Goal: Transaction & Acquisition: Book appointment/travel/reservation

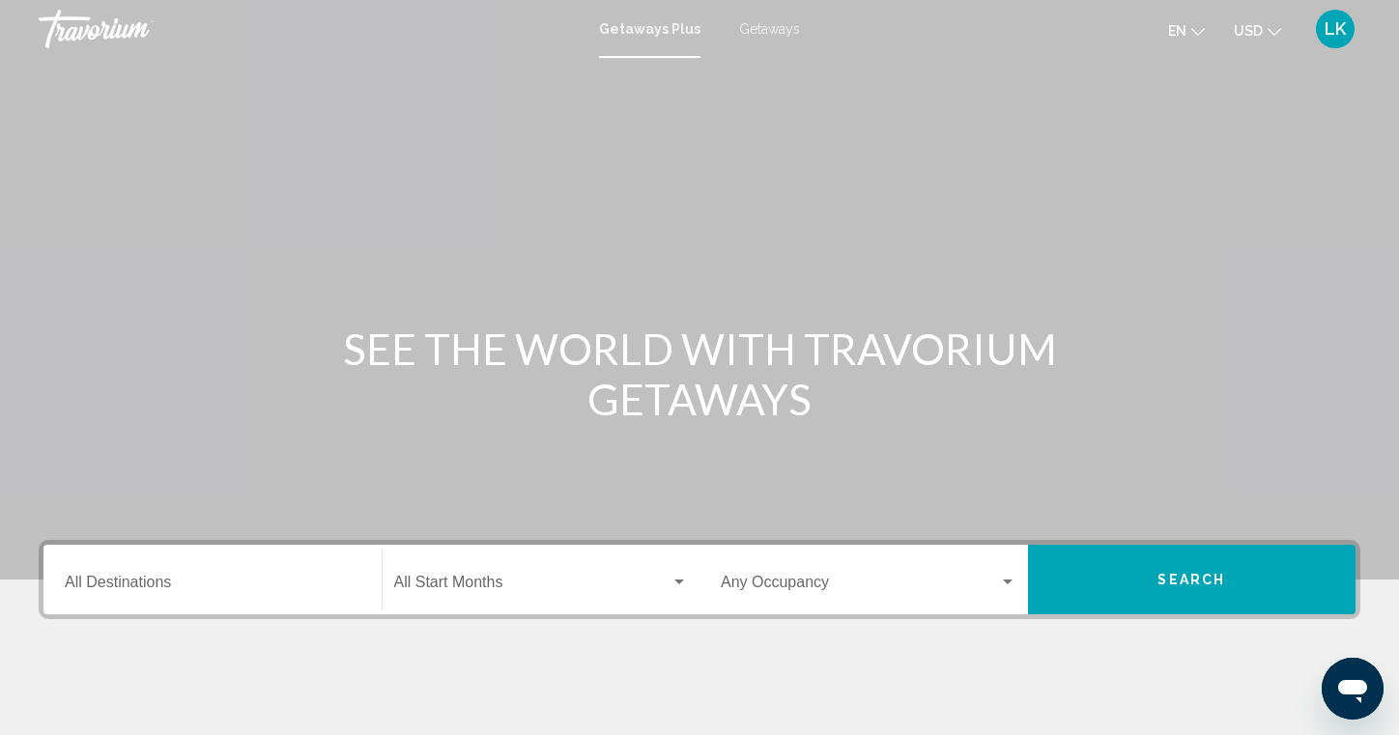
scroll to position [191, 0]
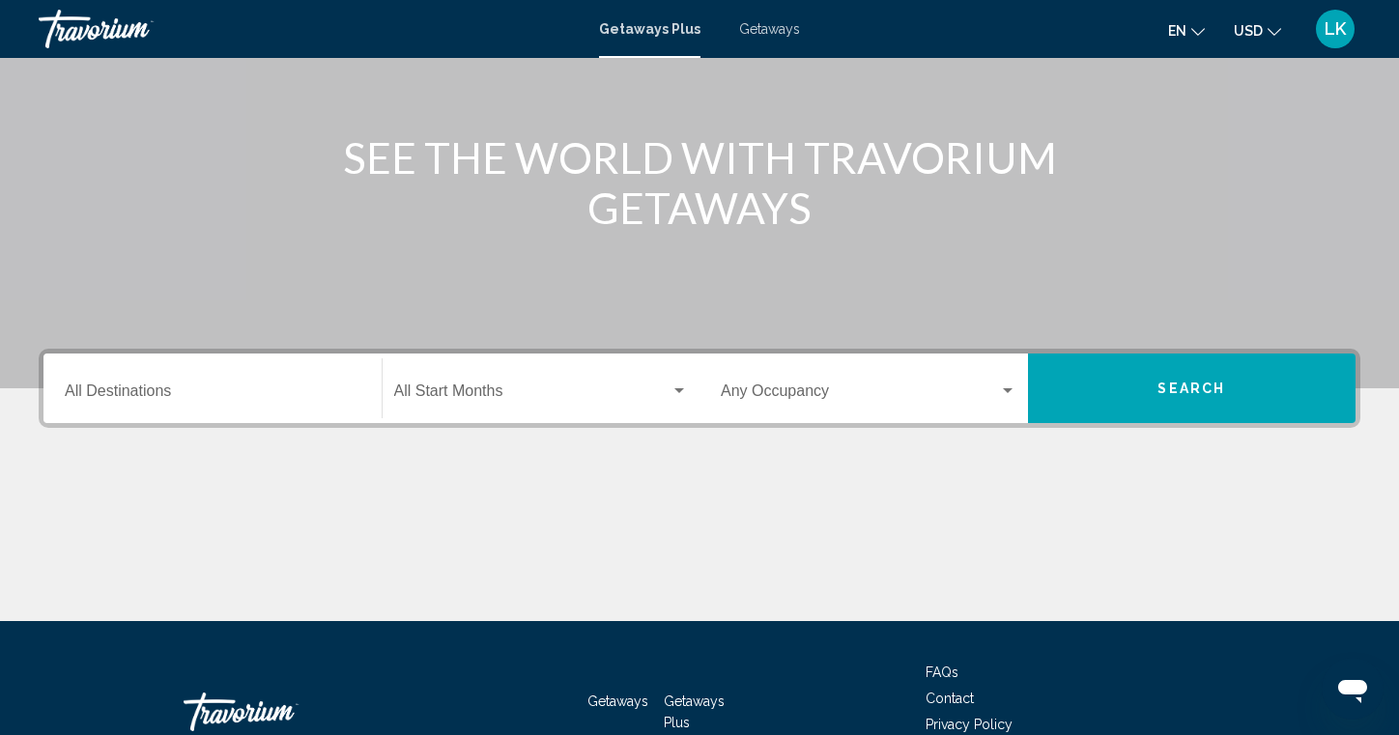
click at [94, 392] on input "Destination All Destinations" at bounding box center [213, 395] width 296 height 17
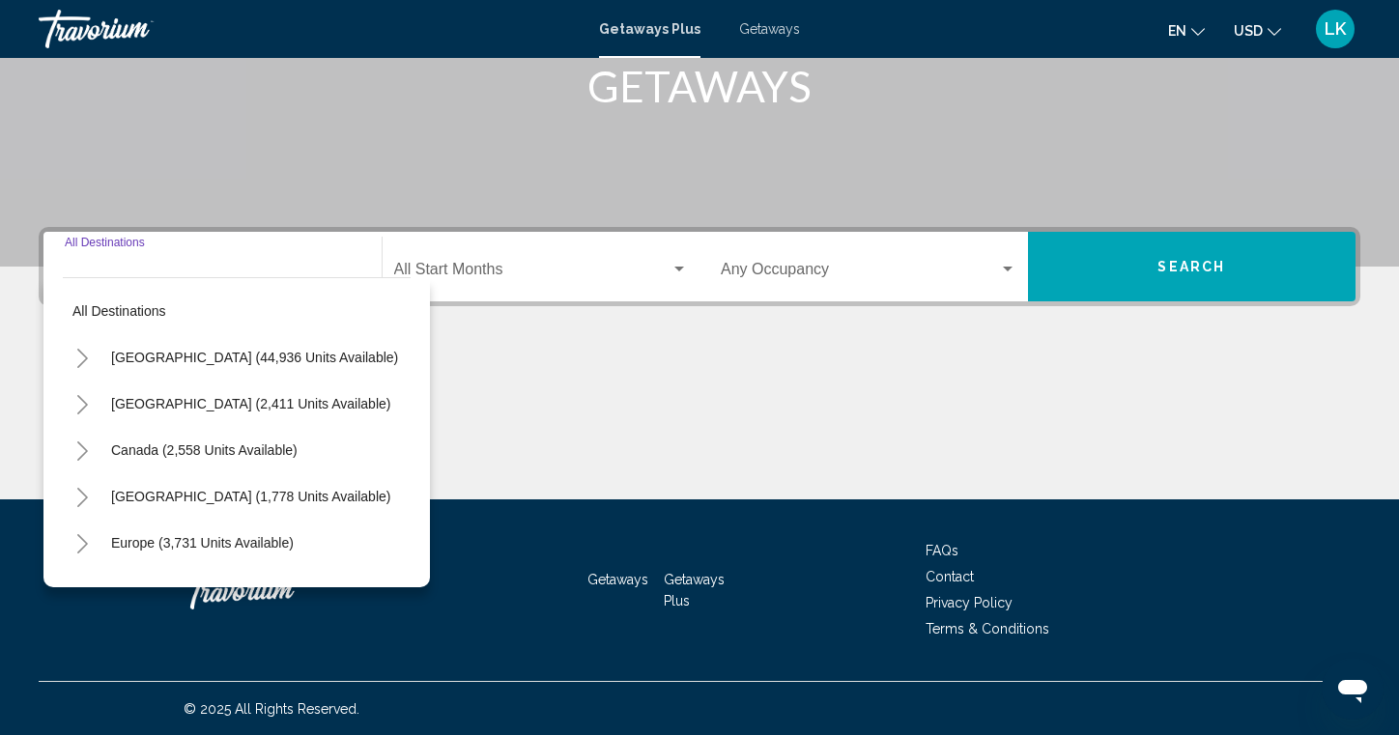
scroll to position [314, 0]
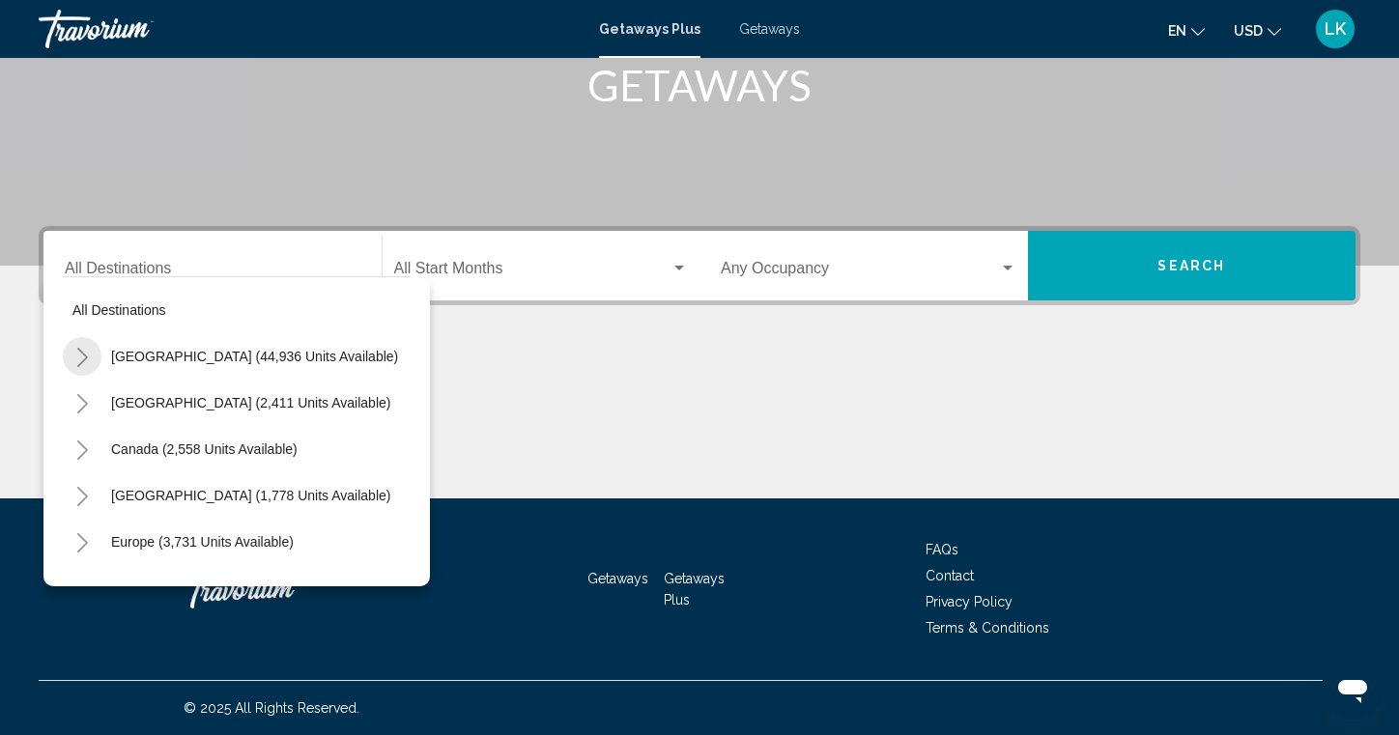
click at [94, 359] on button "Toggle United States (44,936 units available)" at bounding box center [82, 356] width 39 height 39
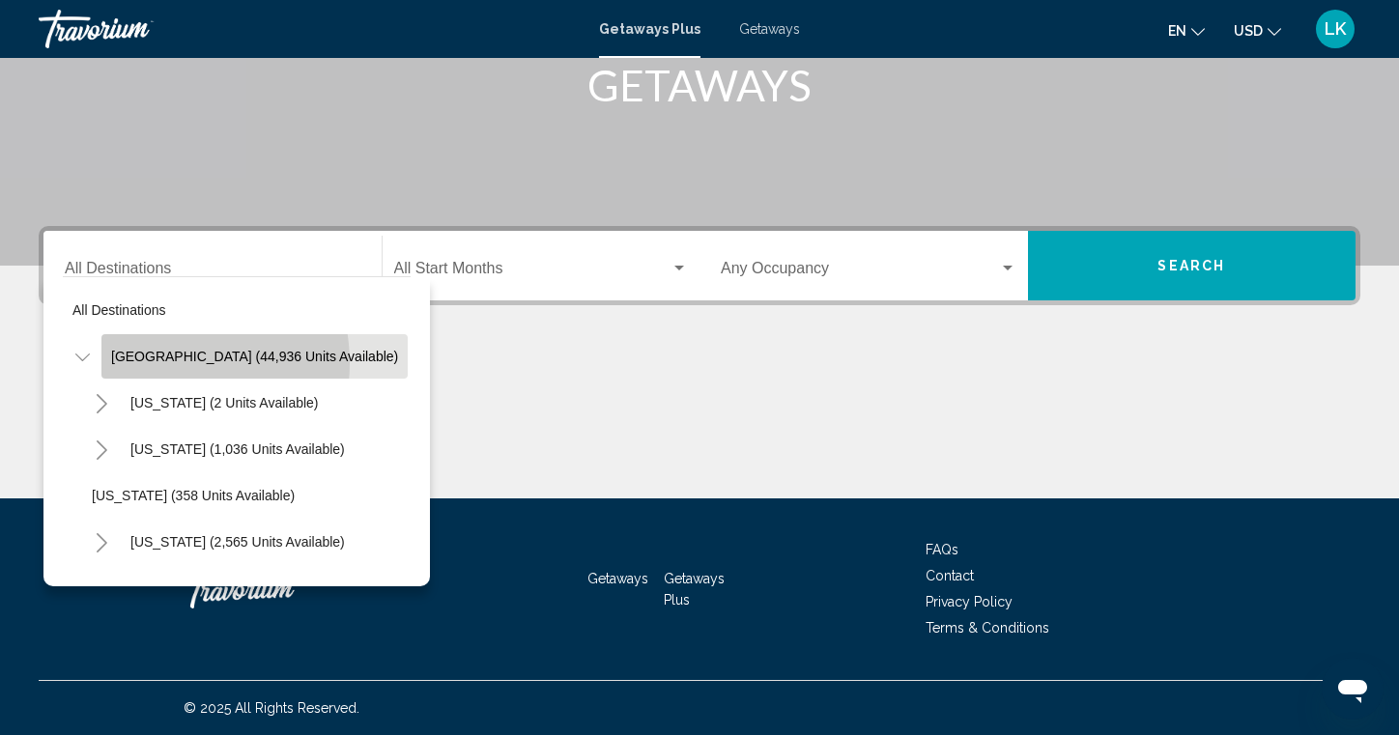
click at [158, 363] on span "[GEOGRAPHIC_DATA] (44,936 units available)" at bounding box center [254, 356] width 287 height 15
type input "**********"
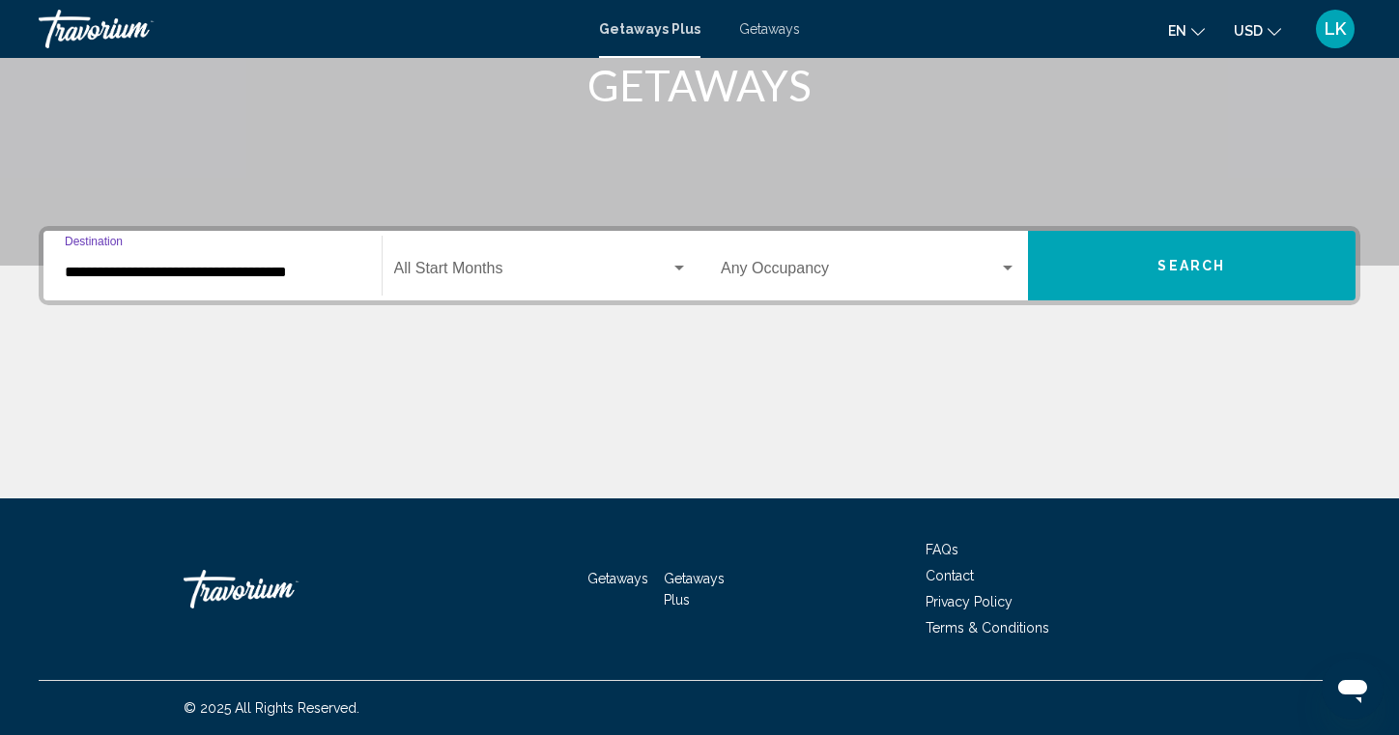
click at [498, 279] on span "Search widget" at bounding box center [532, 272] width 277 height 17
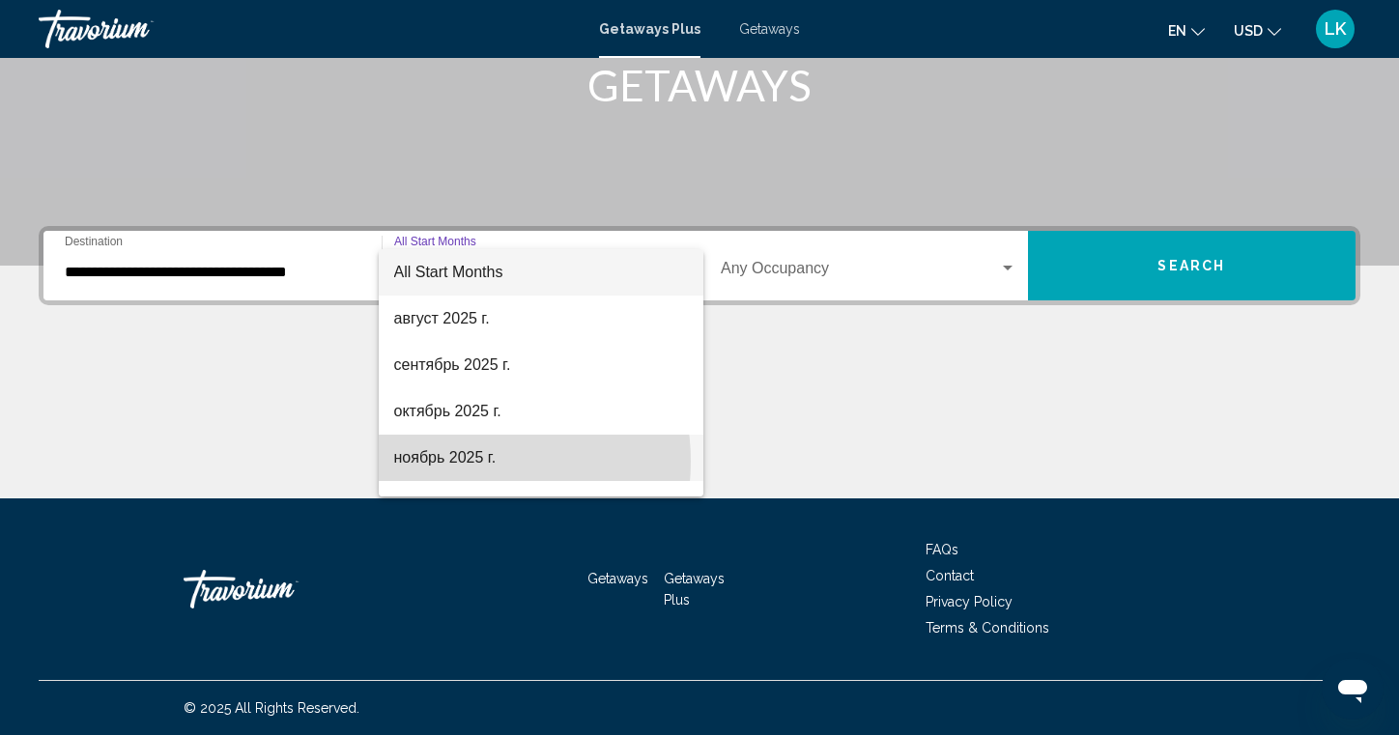
click at [452, 461] on span "ноябрь 2025 г." at bounding box center [541, 458] width 295 height 46
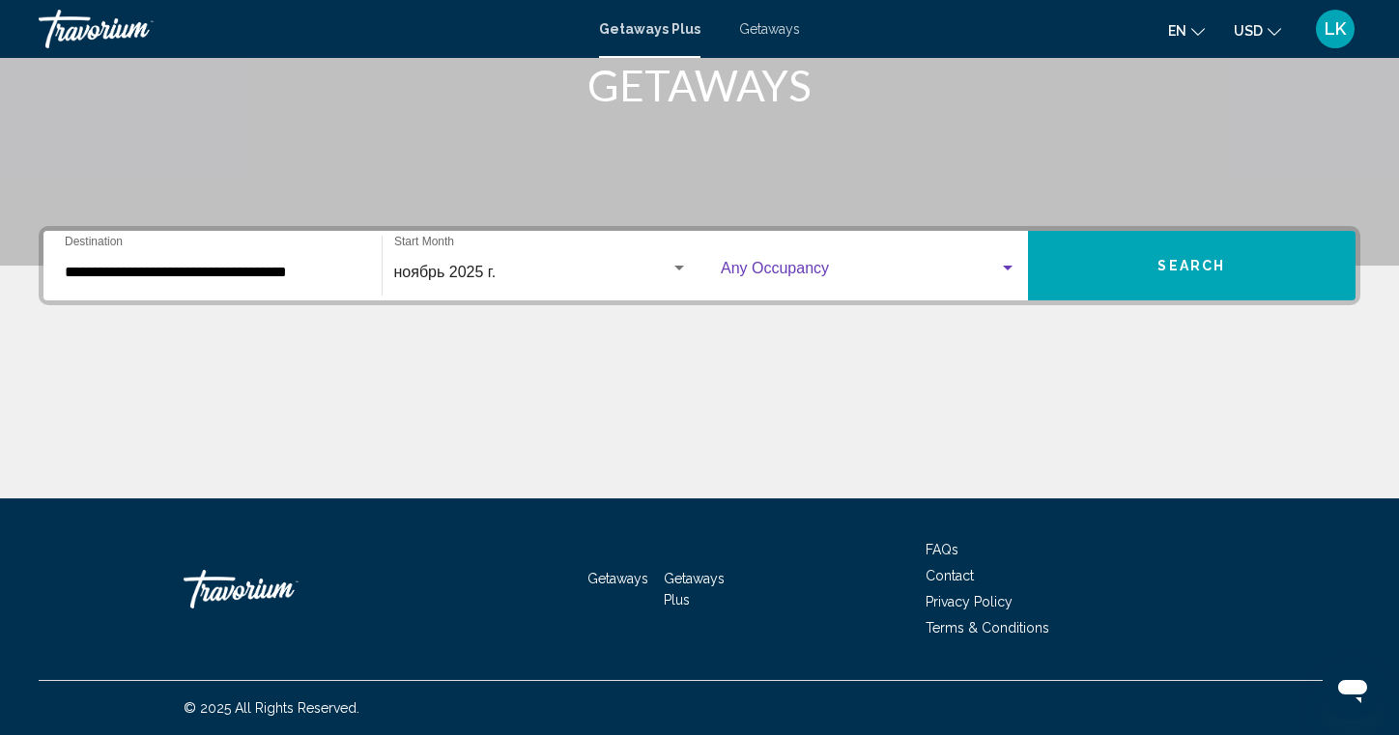
click at [1013, 268] on div "Search widget" at bounding box center [1007, 268] width 17 height 15
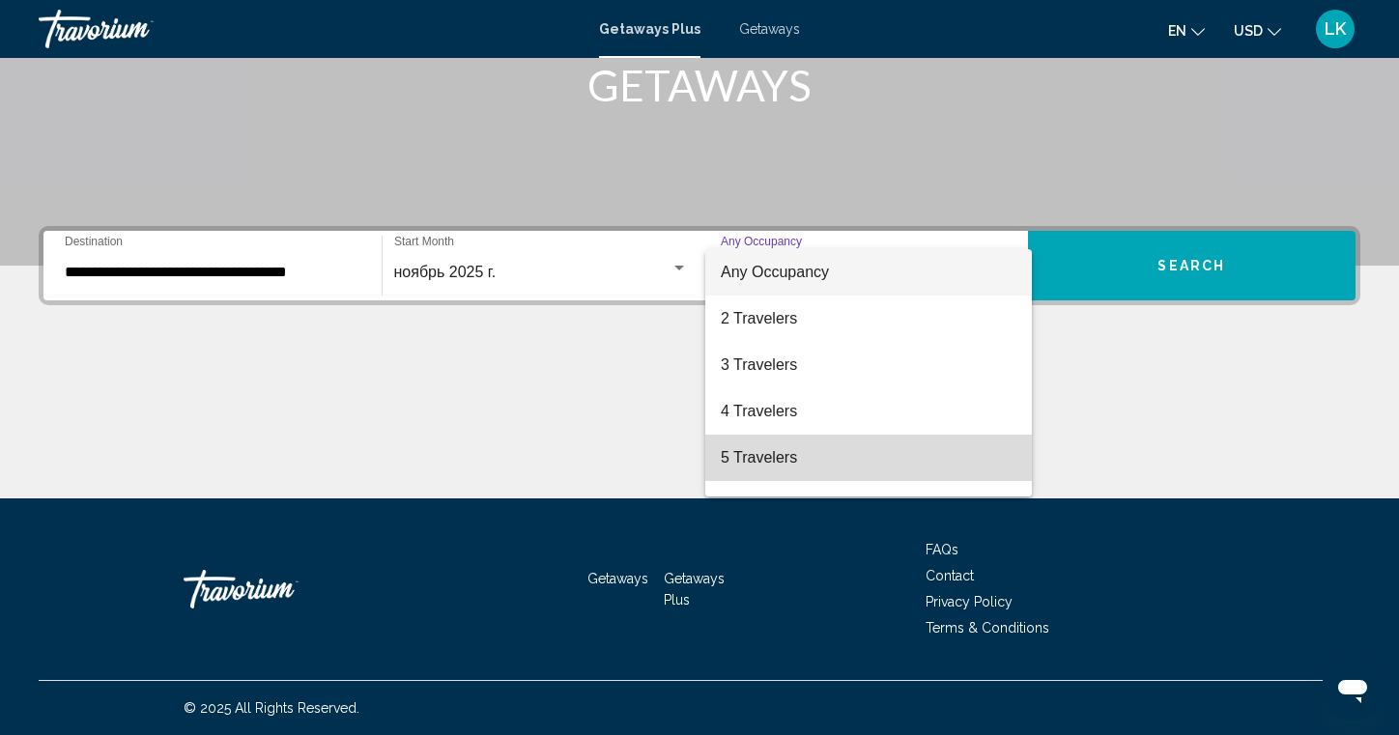
click at [885, 464] on span "5 Travelers" at bounding box center [869, 458] width 296 height 46
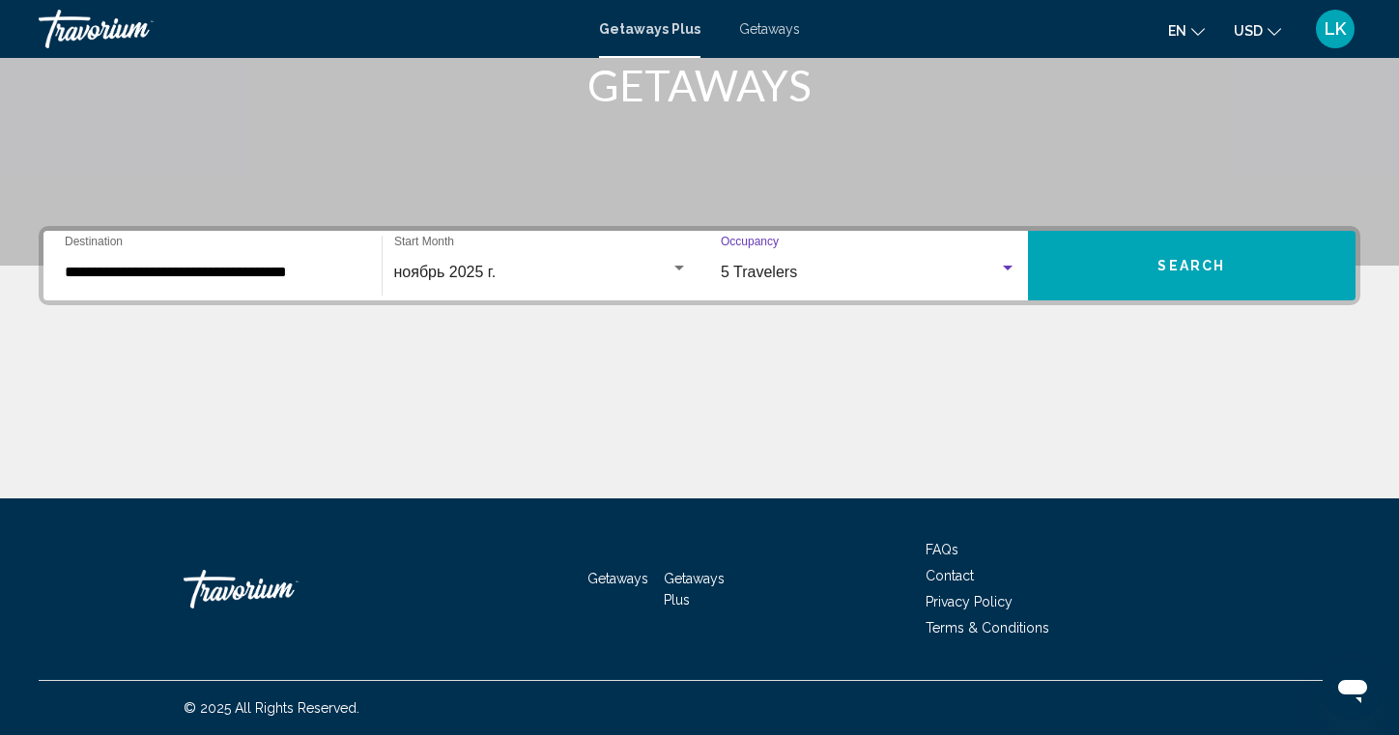
click at [1184, 284] on button "Search" at bounding box center [1192, 266] width 329 height 70
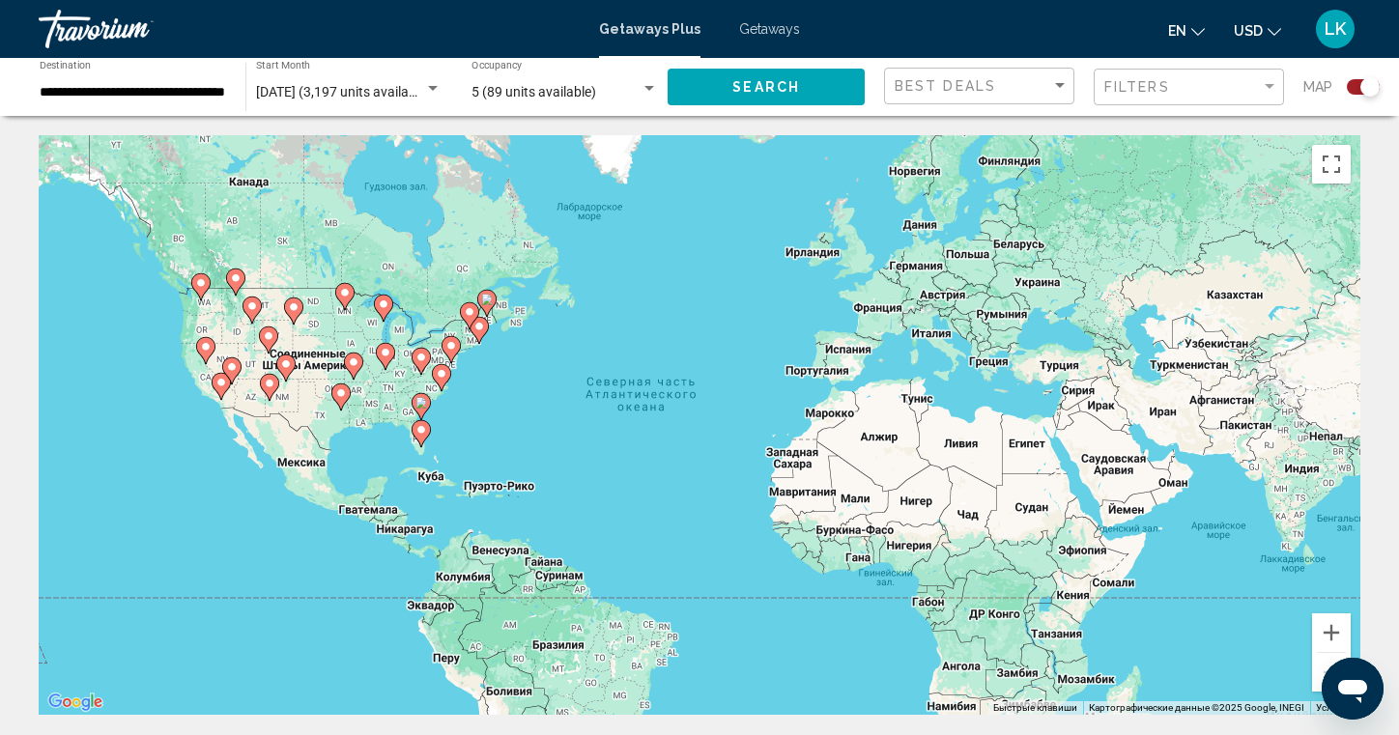
scroll to position [4, 0]
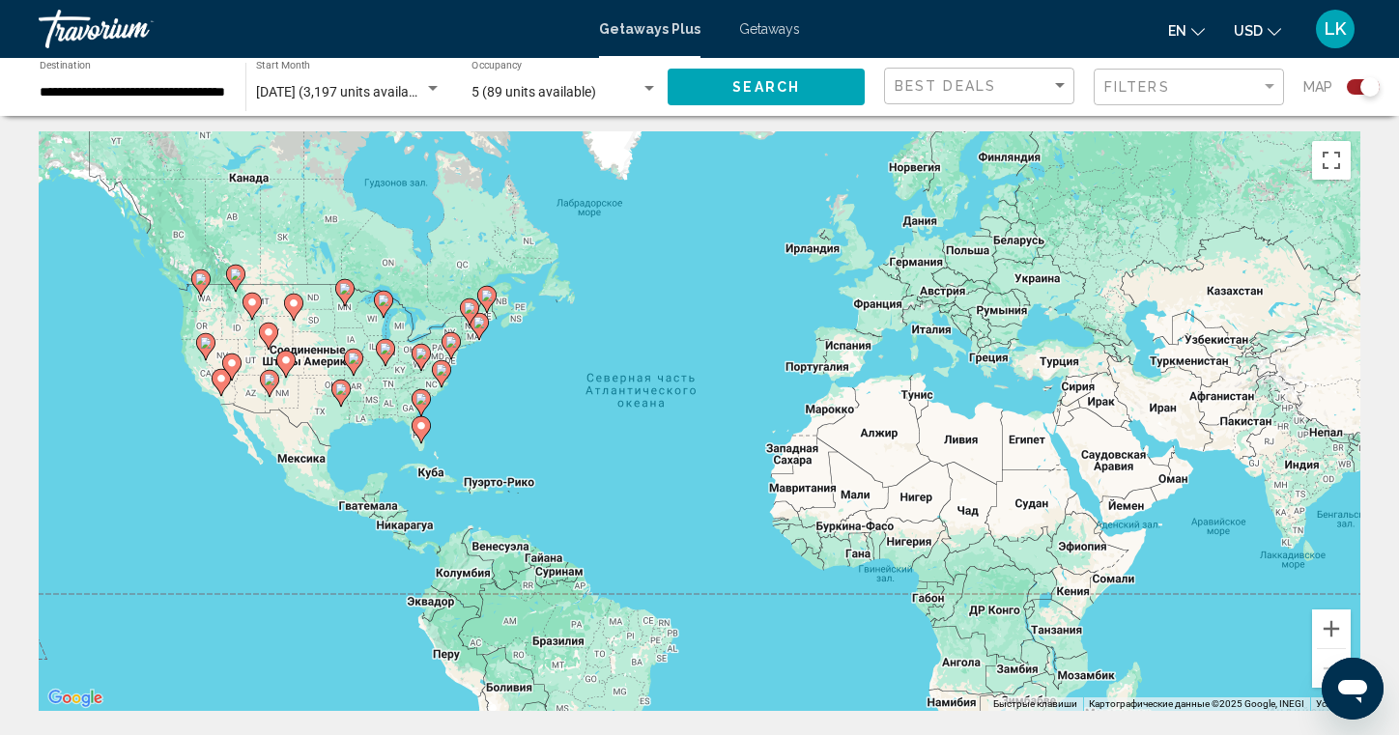
click at [184, 94] on input "**********" at bounding box center [133, 92] width 187 height 15
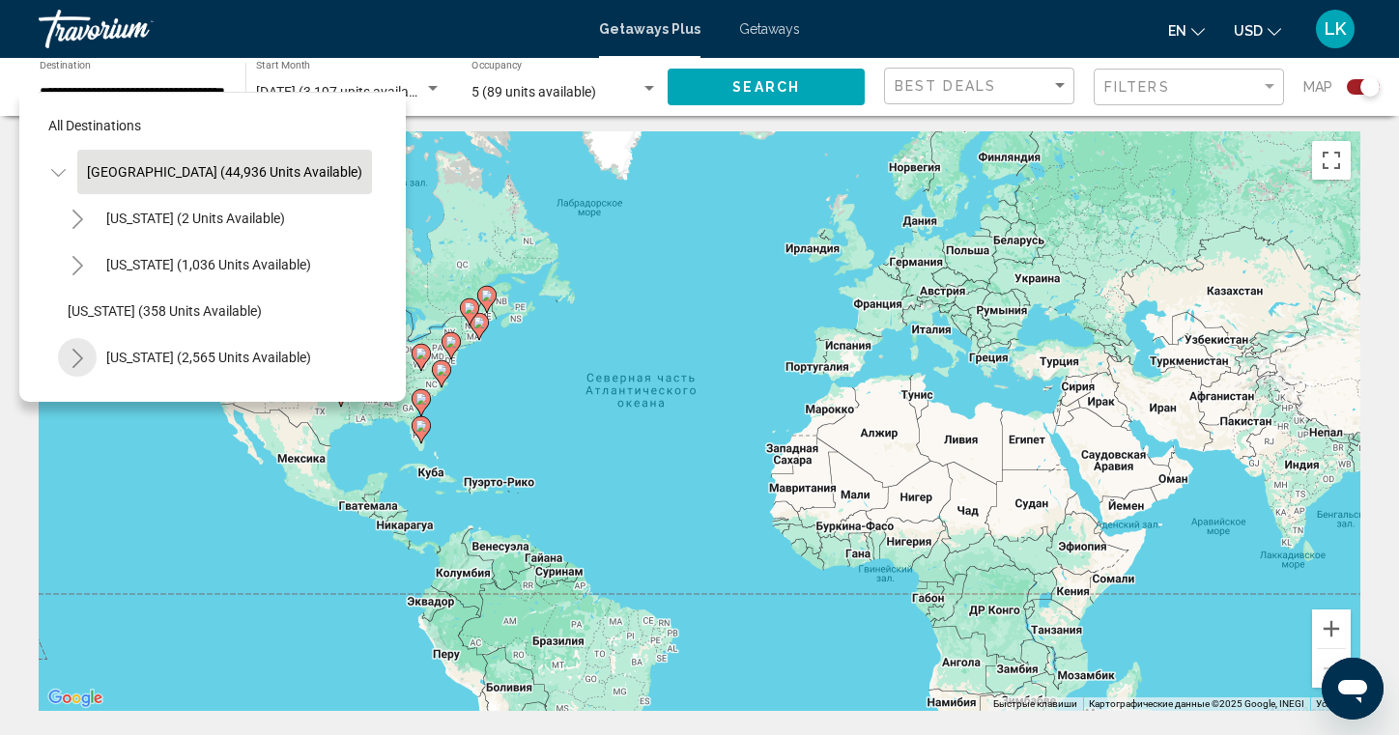
click at [79, 355] on icon "Toggle California (2,565 units available)" at bounding box center [78, 358] width 14 height 19
click at [172, 361] on span "[US_STATE] (2,565 units available)" at bounding box center [208, 357] width 205 height 15
type input "**********"
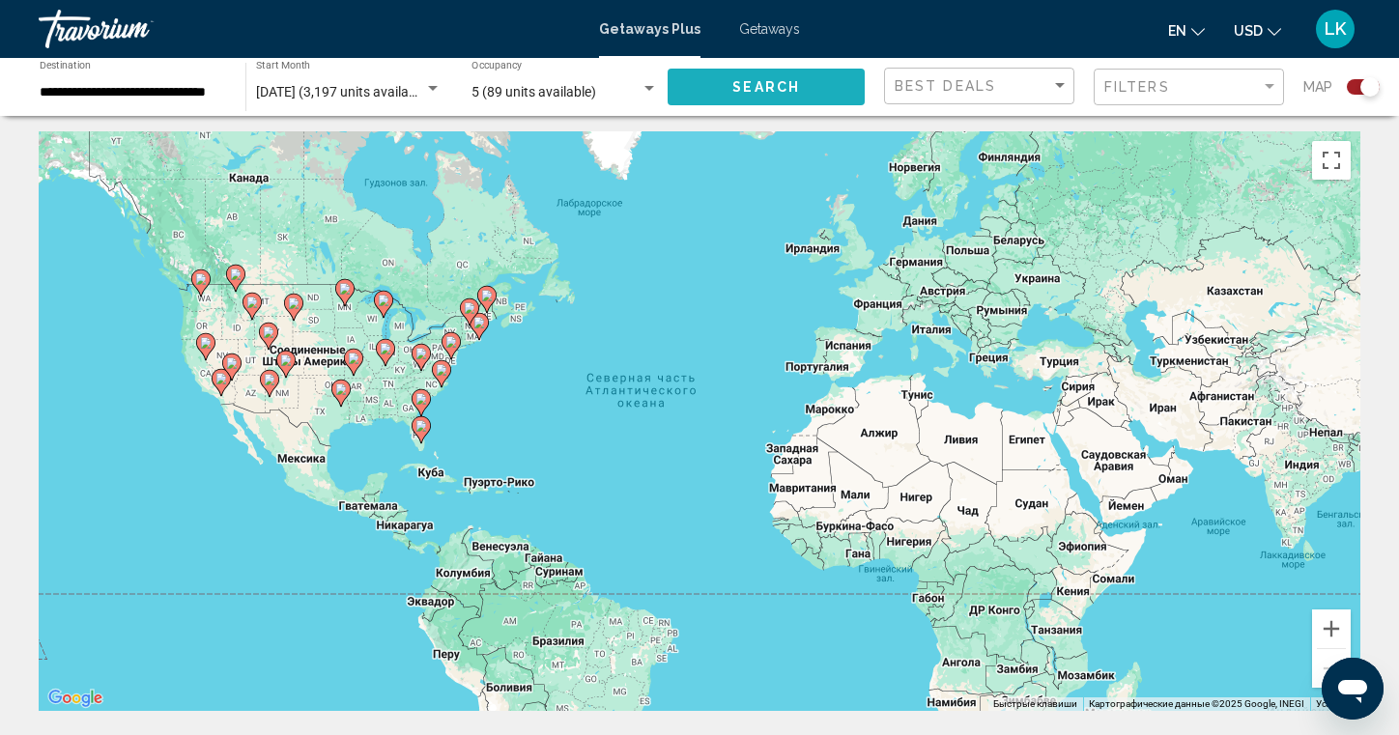
click at [735, 87] on span "Search" at bounding box center [766, 87] width 68 height 15
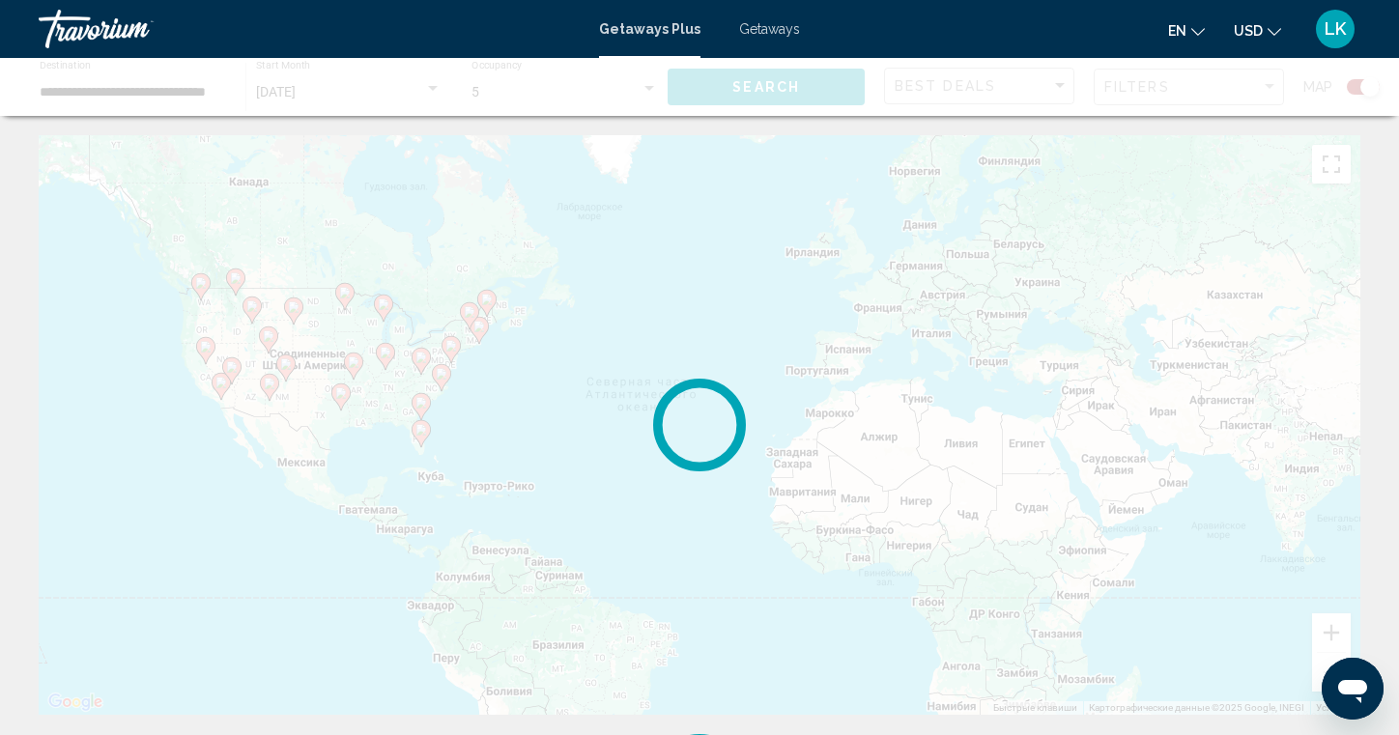
click at [639, 34] on span "Getaways Plus" at bounding box center [649, 28] width 101 height 15
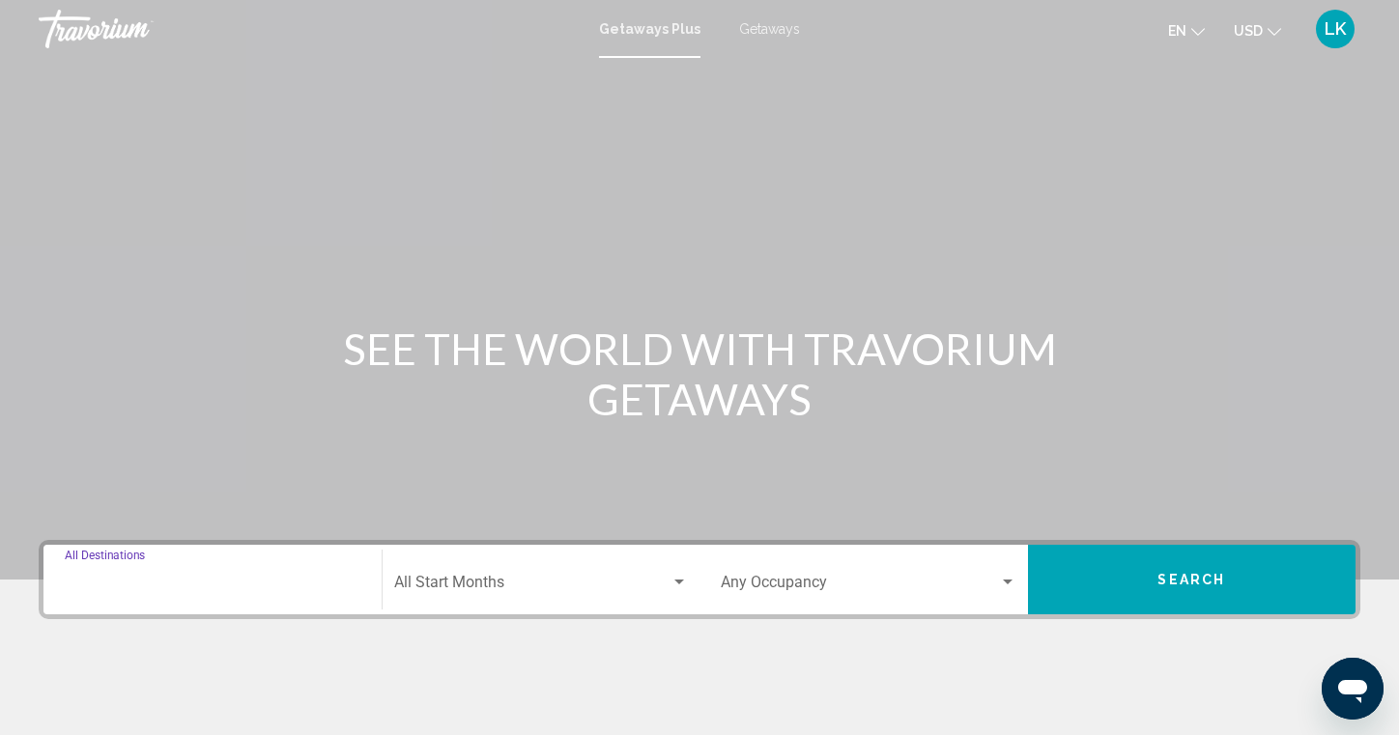
click at [99, 583] on input "Destination All Destinations" at bounding box center [213, 586] width 296 height 17
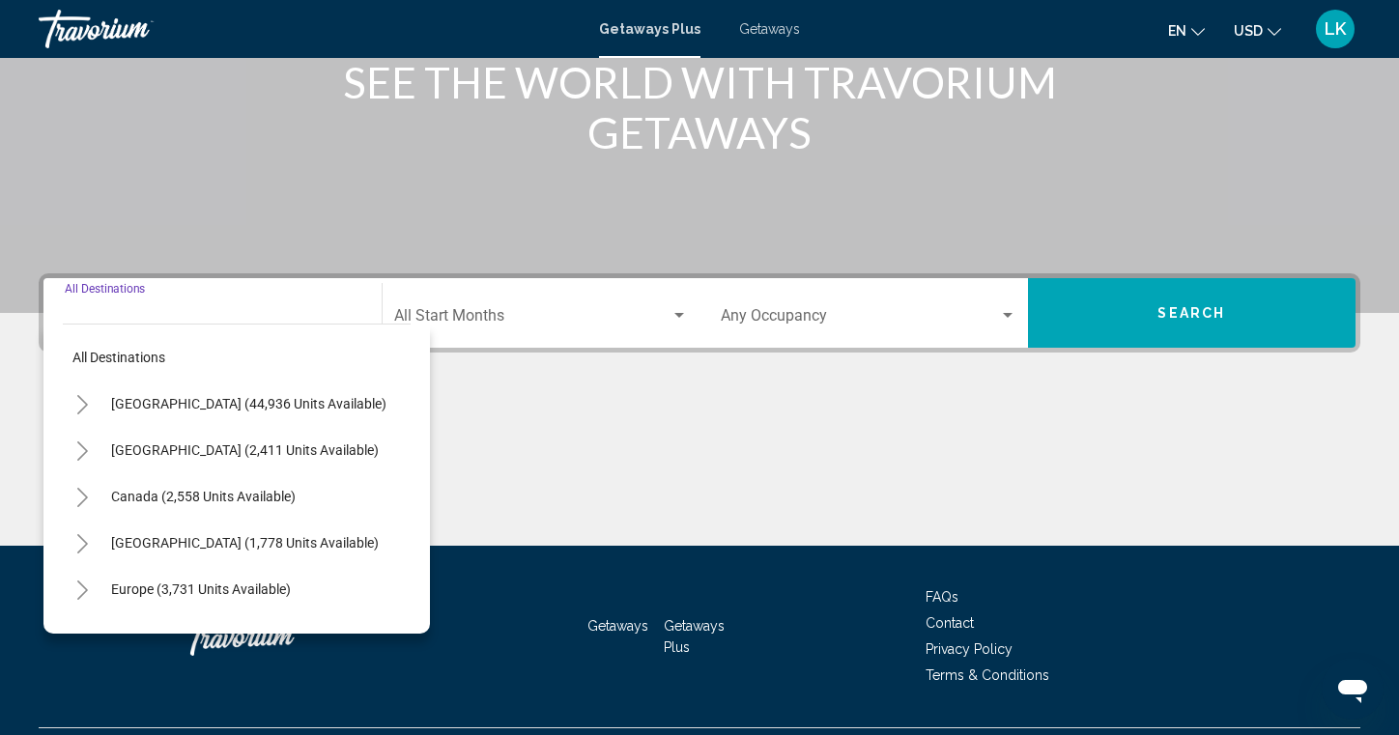
scroll to position [314, 0]
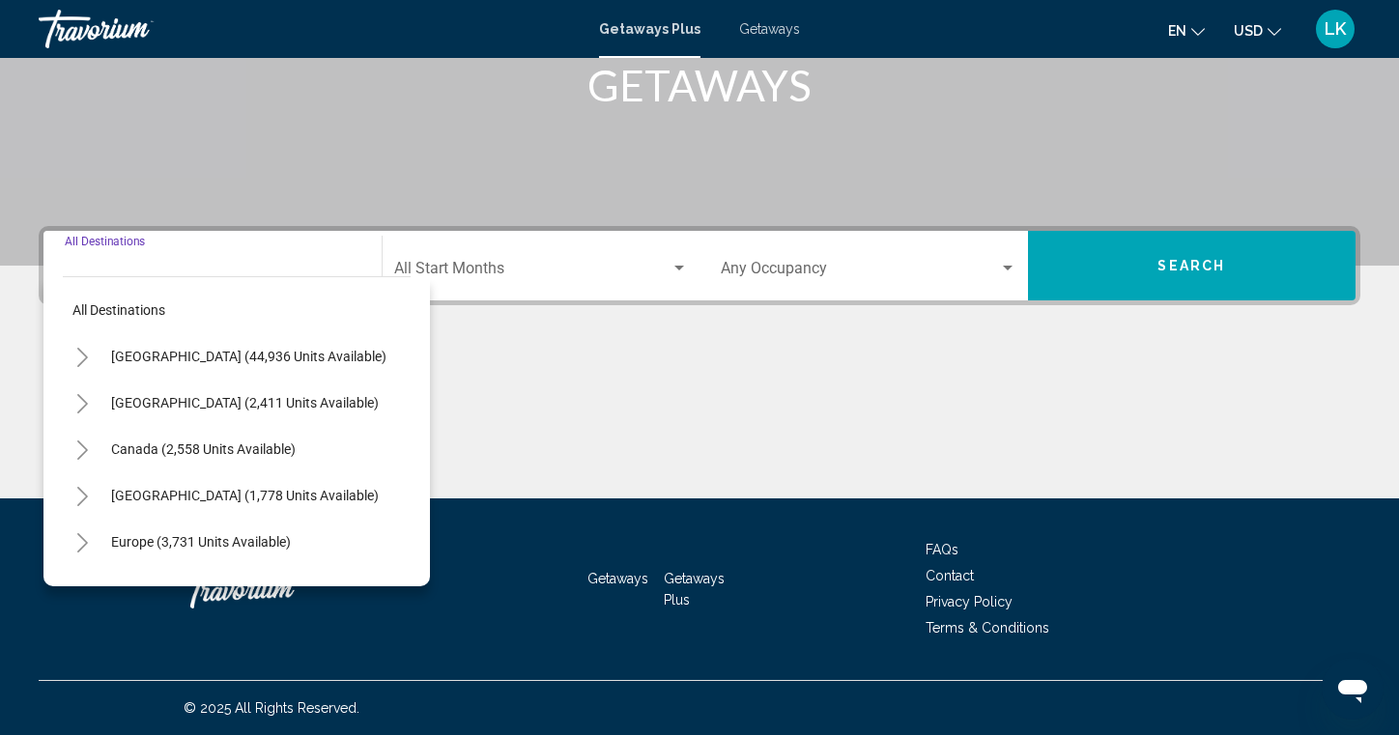
click at [85, 354] on icon "Toggle United States (44,936 units available)" at bounding box center [82, 357] width 14 height 19
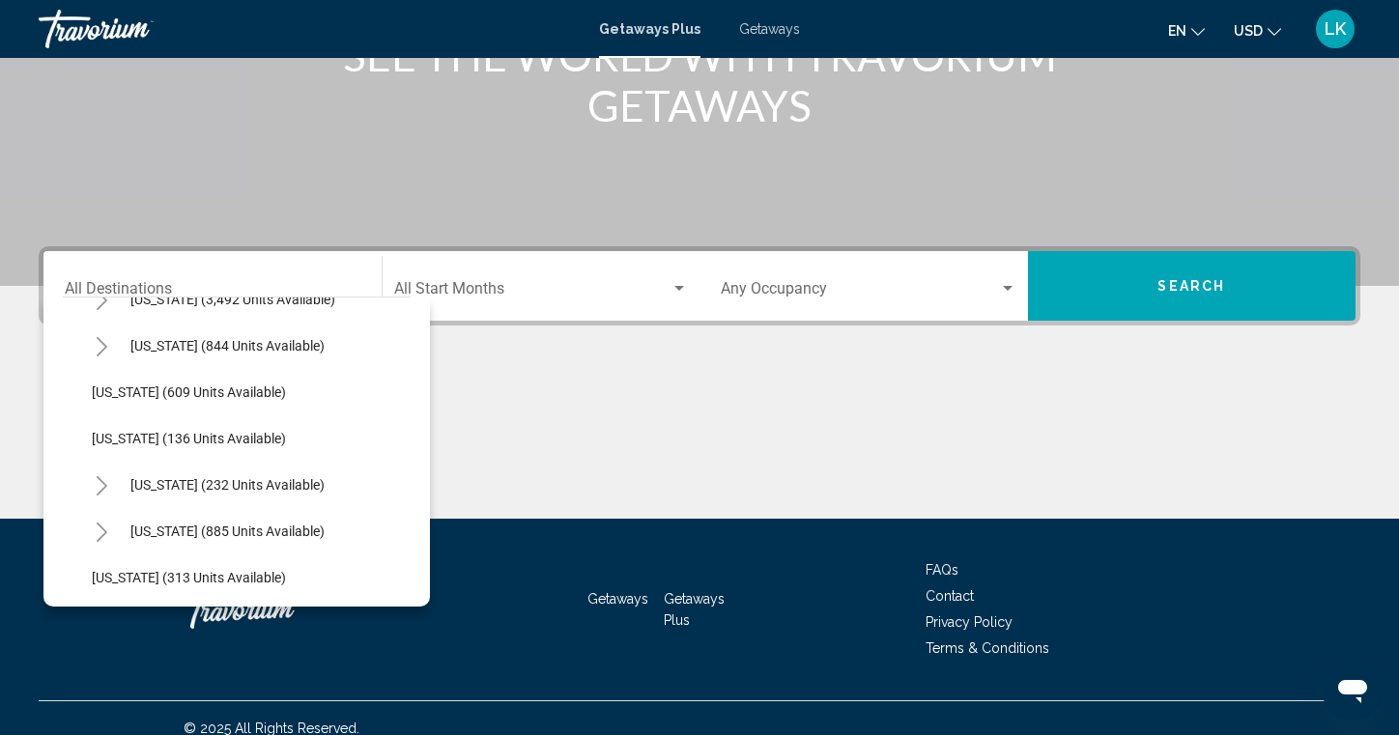
scroll to position [1292, 0]
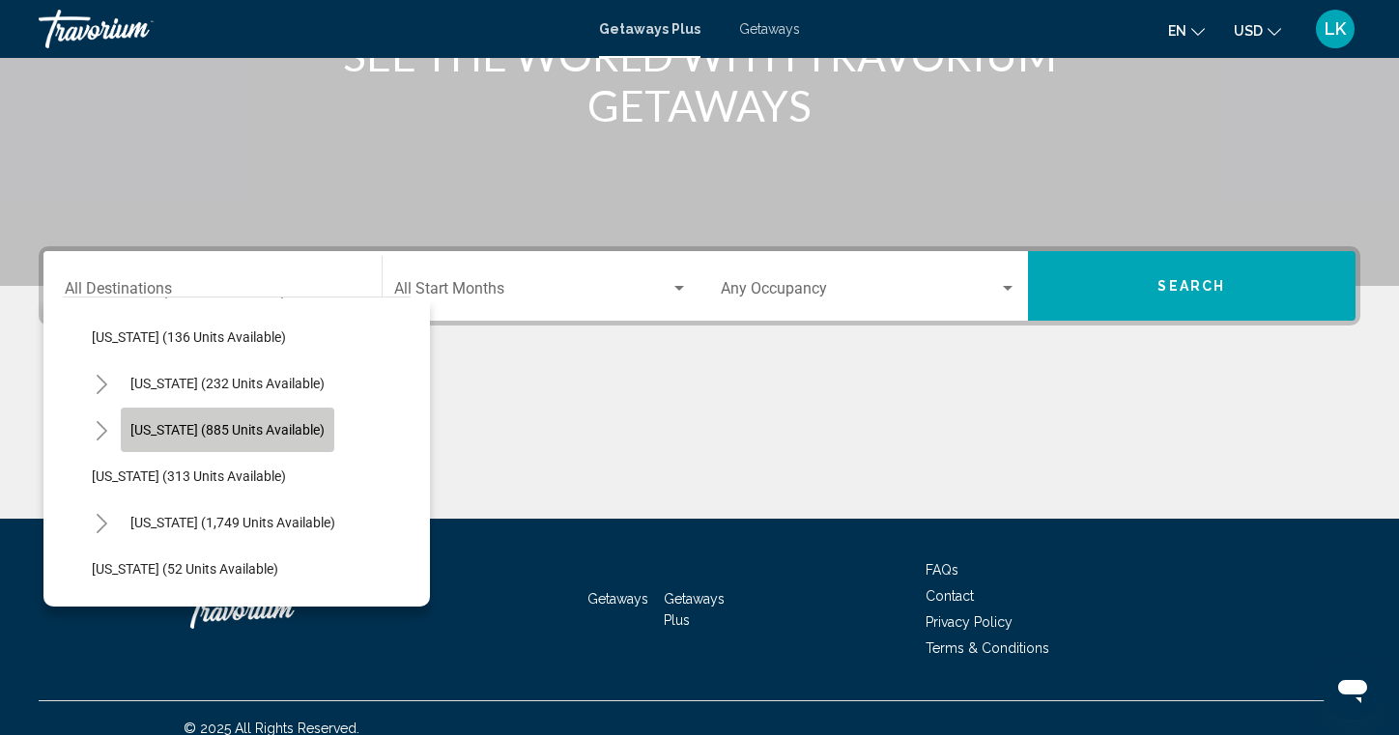
click at [257, 431] on span "[US_STATE] (885 units available)" at bounding box center [227, 429] width 194 height 15
type input "**********"
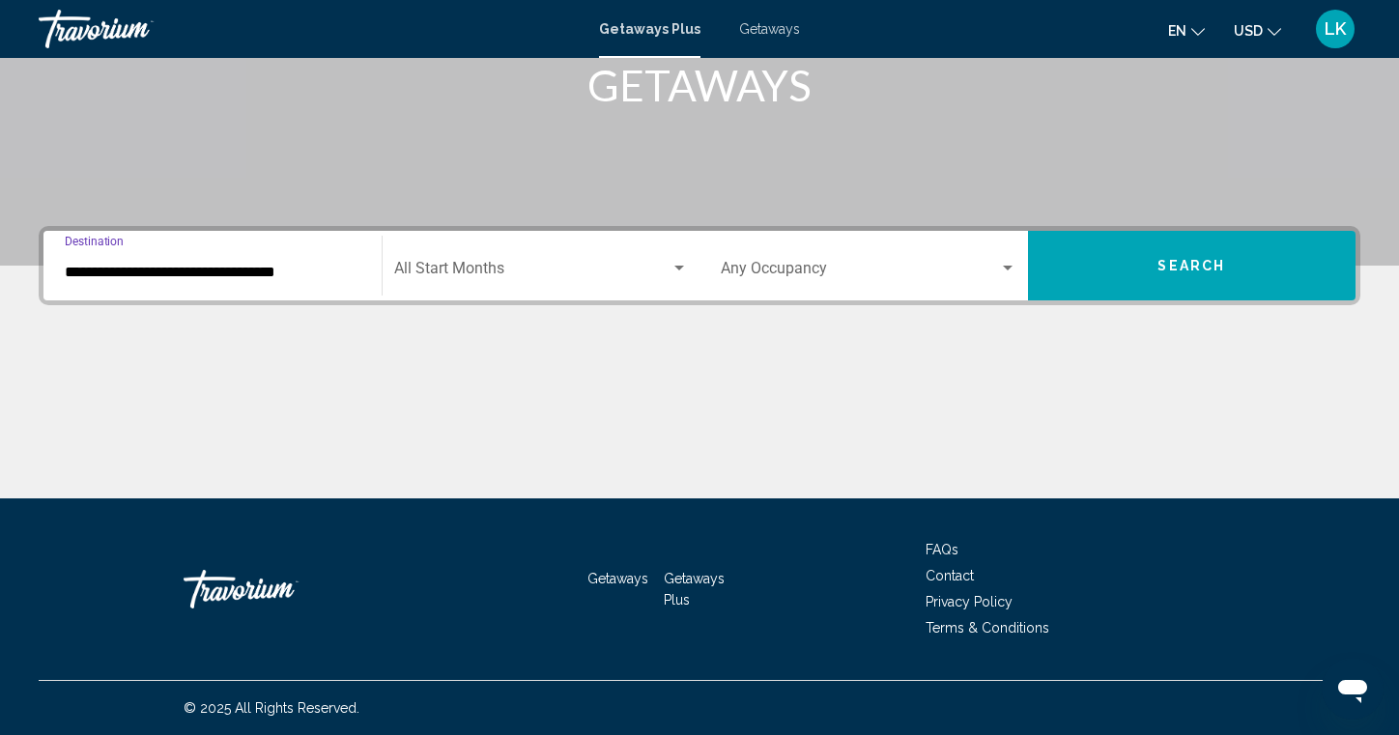
click at [463, 270] on span "Search widget" at bounding box center [532, 272] width 277 height 17
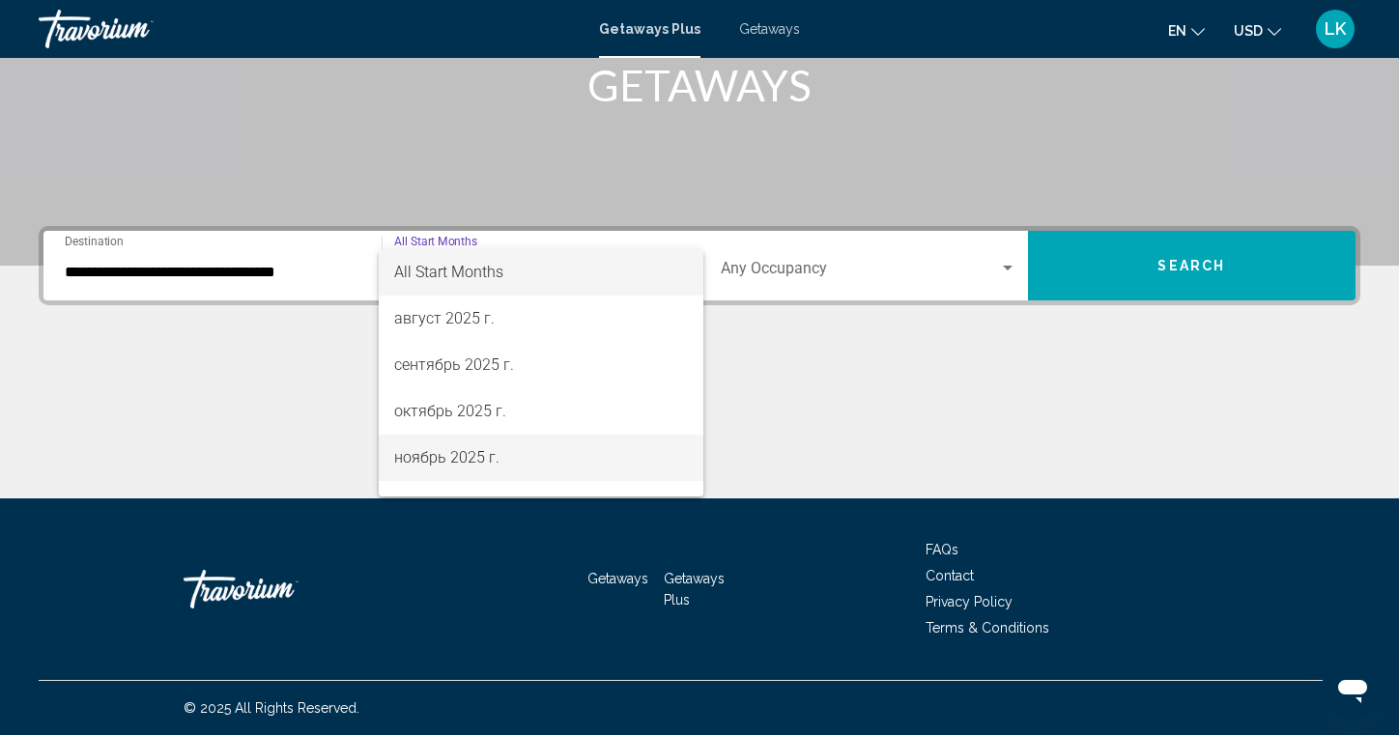
click at [438, 451] on span "ноябрь 2025 г." at bounding box center [541, 458] width 295 height 46
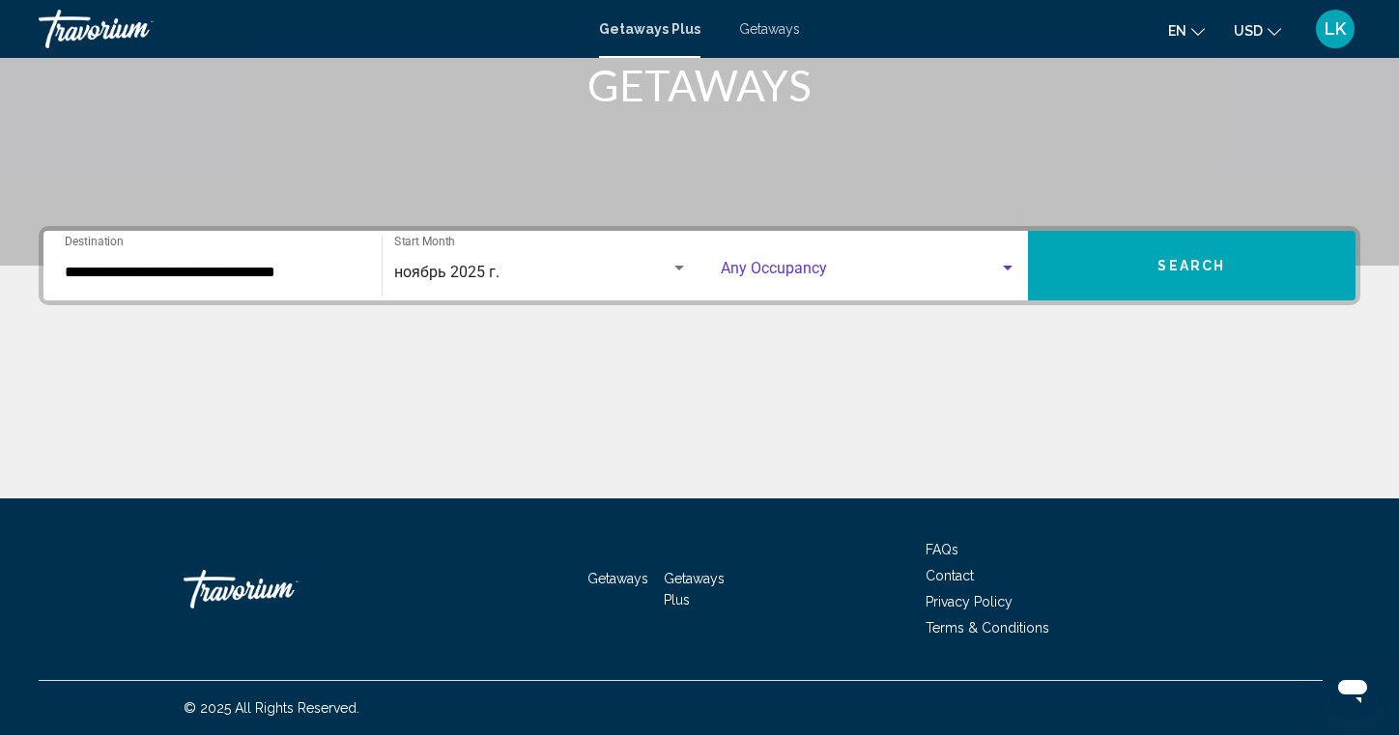
click at [1009, 268] on div "Search widget" at bounding box center [1008, 268] width 10 height 5
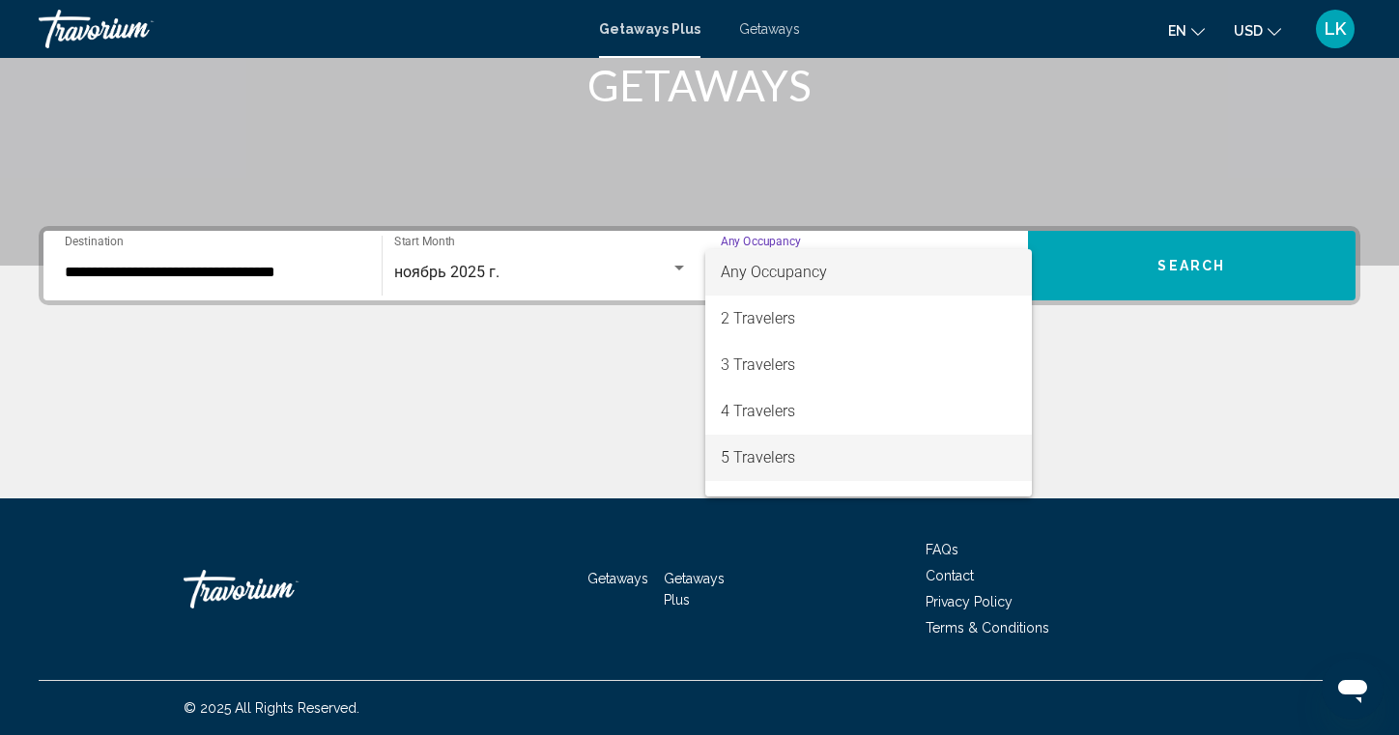
click at [768, 457] on span "5 Travelers" at bounding box center [869, 458] width 296 height 46
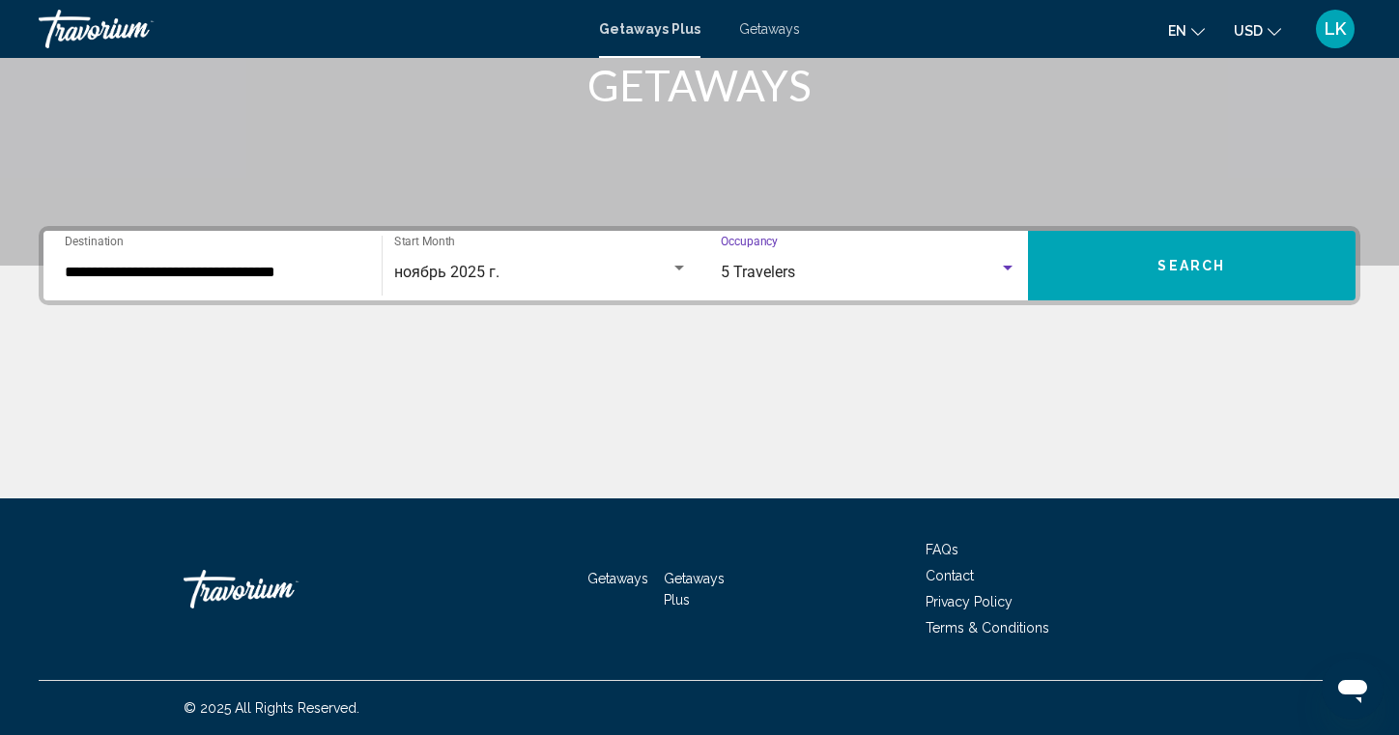
click at [1197, 271] on span "Search" at bounding box center [1192, 266] width 68 height 15
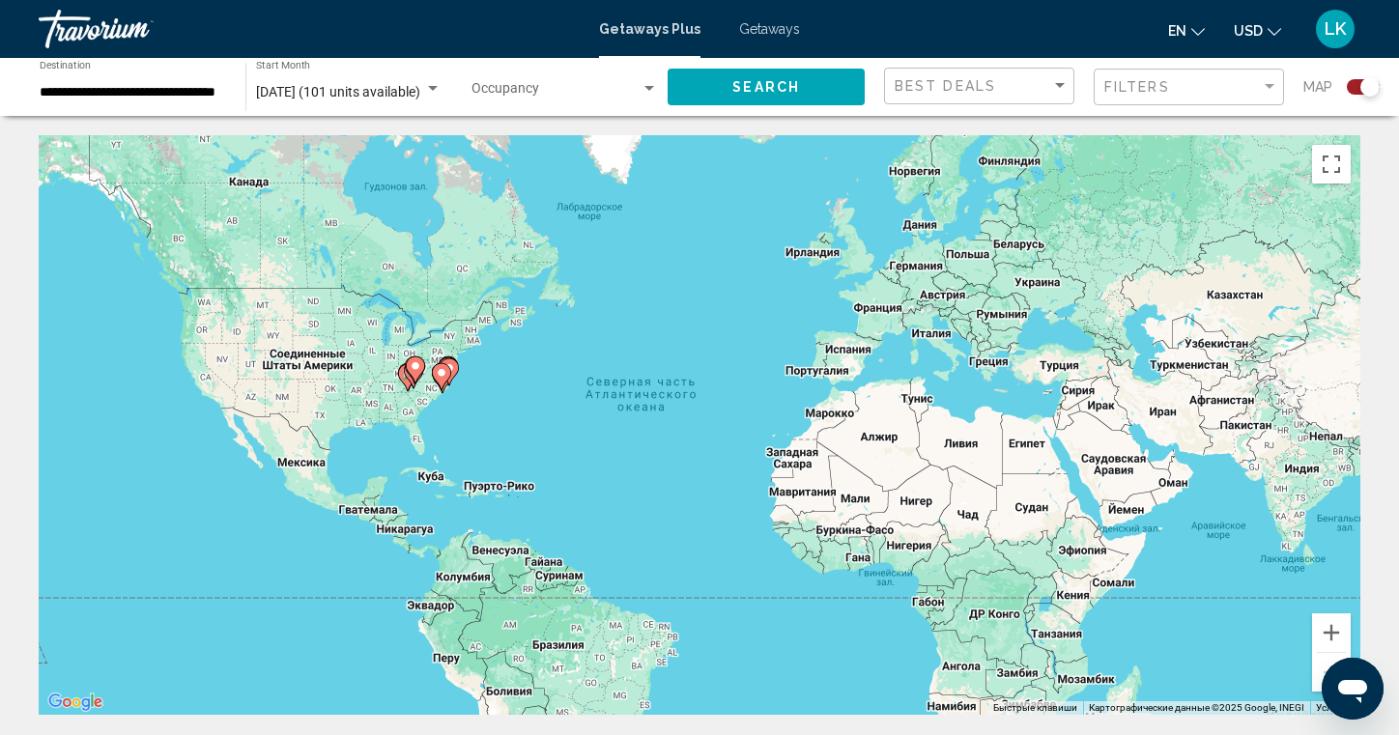
click at [445, 396] on div "Чтобы активировать перетаскивание с помощью клавиатуры, нажмите Alt + Ввод. Пос…" at bounding box center [700, 425] width 1322 height 580
click at [454, 401] on div "Чтобы активировать перетаскивание с помощью клавиатуры, нажмите Alt + Ввод. Пос…" at bounding box center [700, 425] width 1322 height 580
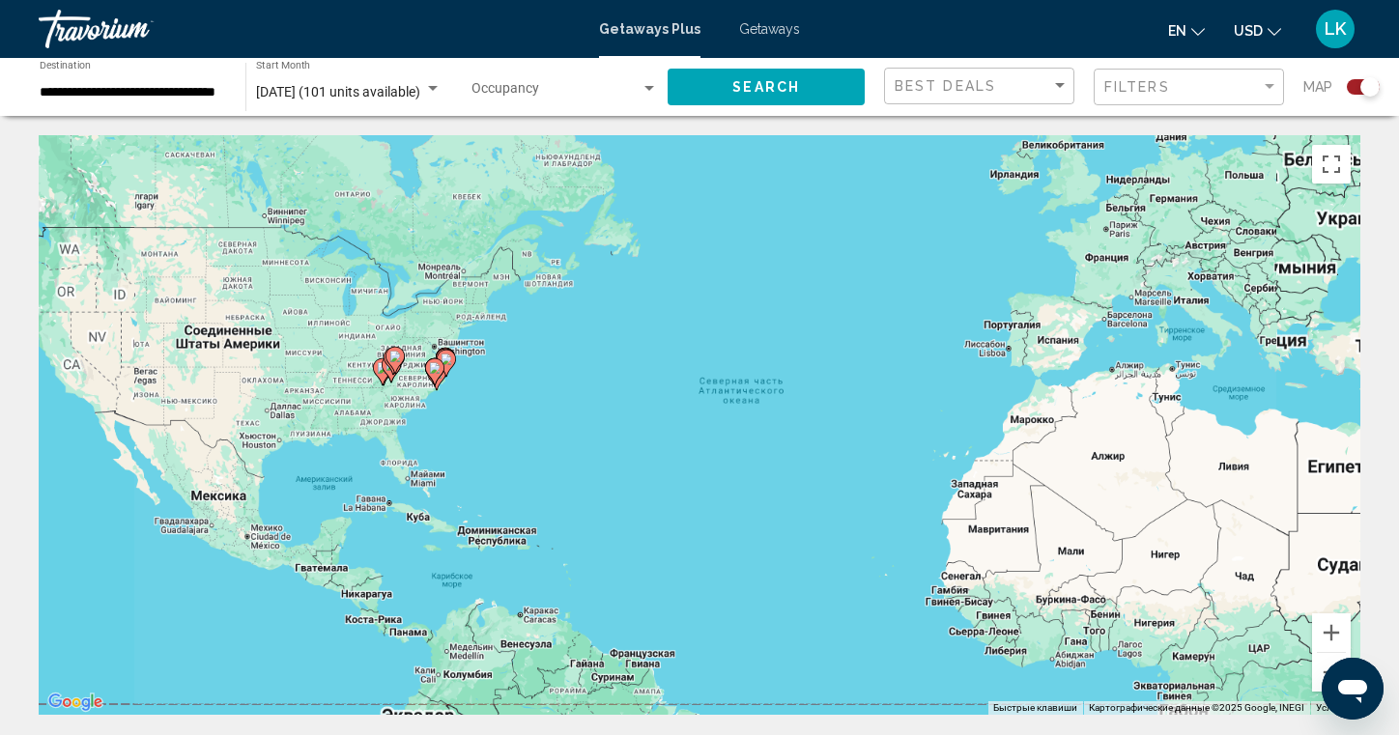
click at [454, 401] on div "Чтобы активировать перетаскивание с помощью клавиатуры, нажмите Alt + Ввод. Пос…" at bounding box center [700, 425] width 1322 height 580
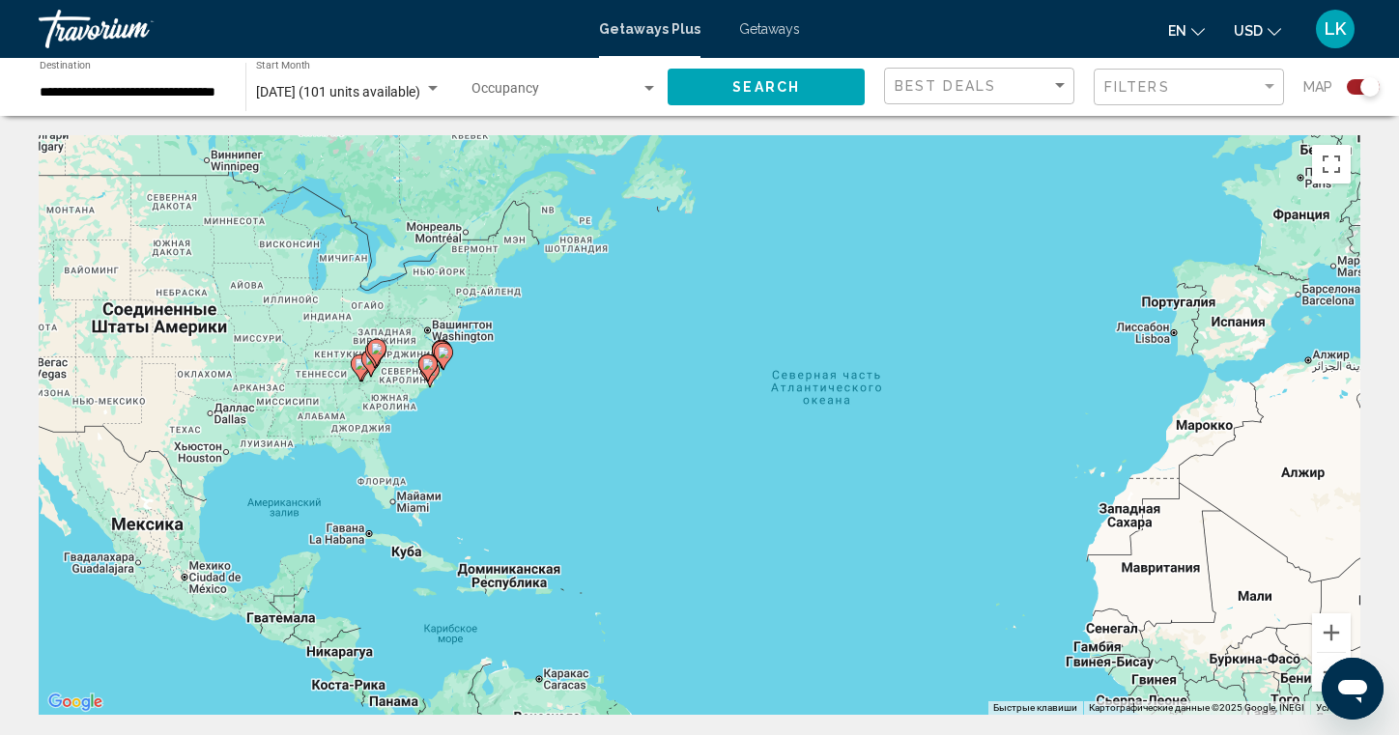
click at [431, 387] on icon "Main content" at bounding box center [429, 373] width 19 height 27
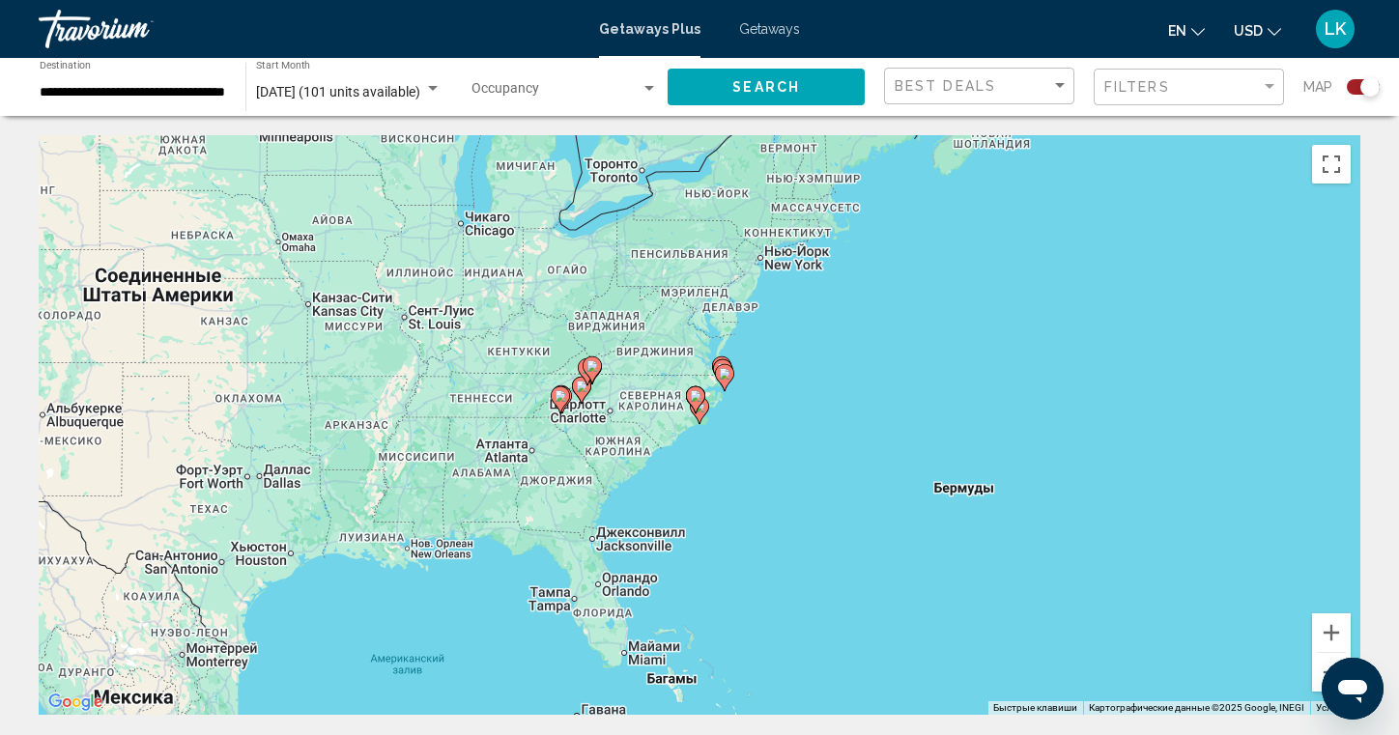
click at [699, 395] on image "Main content" at bounding box center [696, 396] width 12 height 12
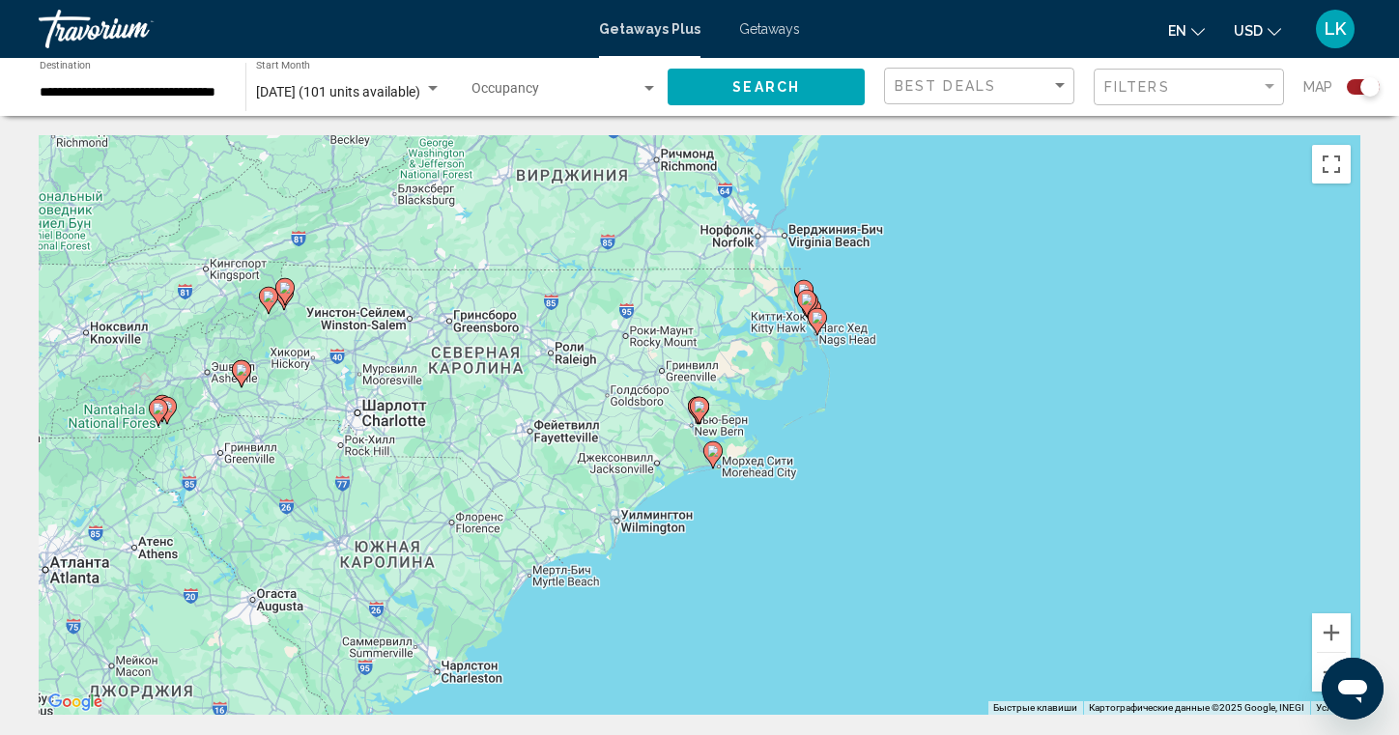
click at [721, 477] on div "Для навигации используйте клавиши со стрелками. Чтобы активировать перетаскиван…" at bounding box center [700, 425] width 1322 height 580
click at [722, 477] on div "Чтобы активировать перетаскивание с помощью клавиатуры, нажмите Alt + Ввод. Пос…" at bounding box center [700, 425] width 1322 height 580
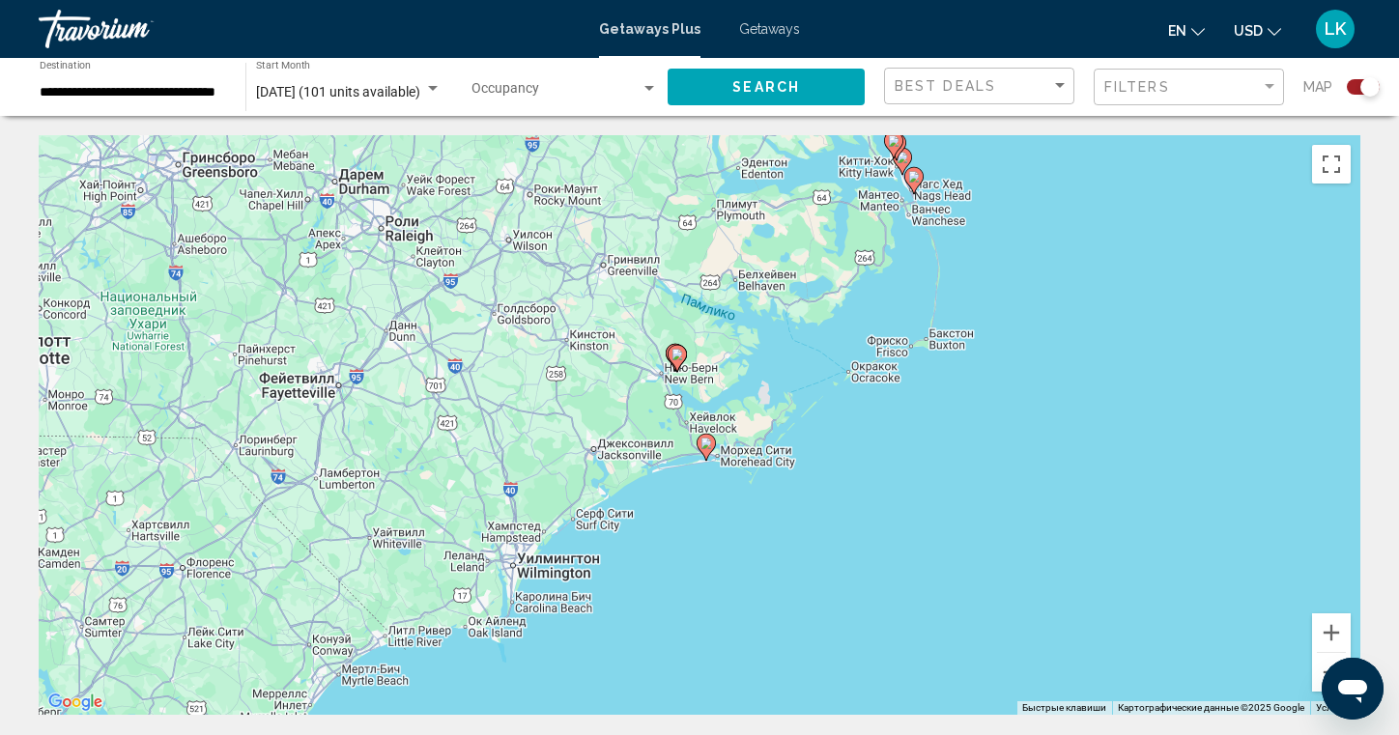
click at [718, 456] on div "Чтобы активировать перетаскивание с помощью клавиатуры, нажмите Alt + Ввод. Пос…" at bounding box center [700, 425] width 1322 height 580
click at [718, 457] on div "Чтобы активировать перетаскивание с помощью клавиатуры, нажмите Alt + Ввод. Пос…" at bounding box center [700, 425] width 1322 height 580
click at [719, 461] on div "Чтобы активировать перетаскивание с помощью клавиатуры, нажмите Alt + Ввод. Пос…" at bounding box center [700, 425] width 1322 height 580
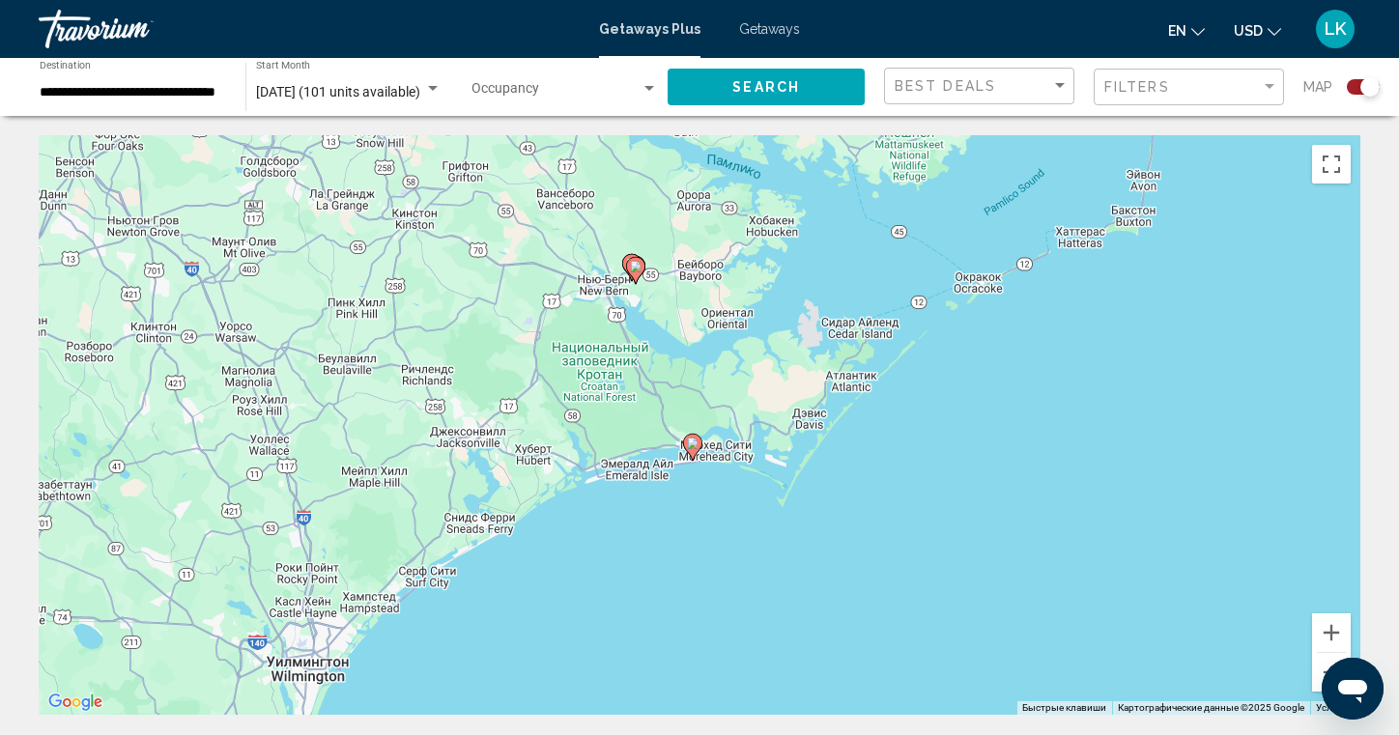
click at [707, 464] on div "Чтобы активировать перетаскивание с помощью клавиатуры, нажмите Alt + Ввод. Пос…" at bounding box center [700, 425] width 1322 height 580
click at [1327, 657] on button "Уменьшить" at bounding box center [1331, 672] width 39 height 39
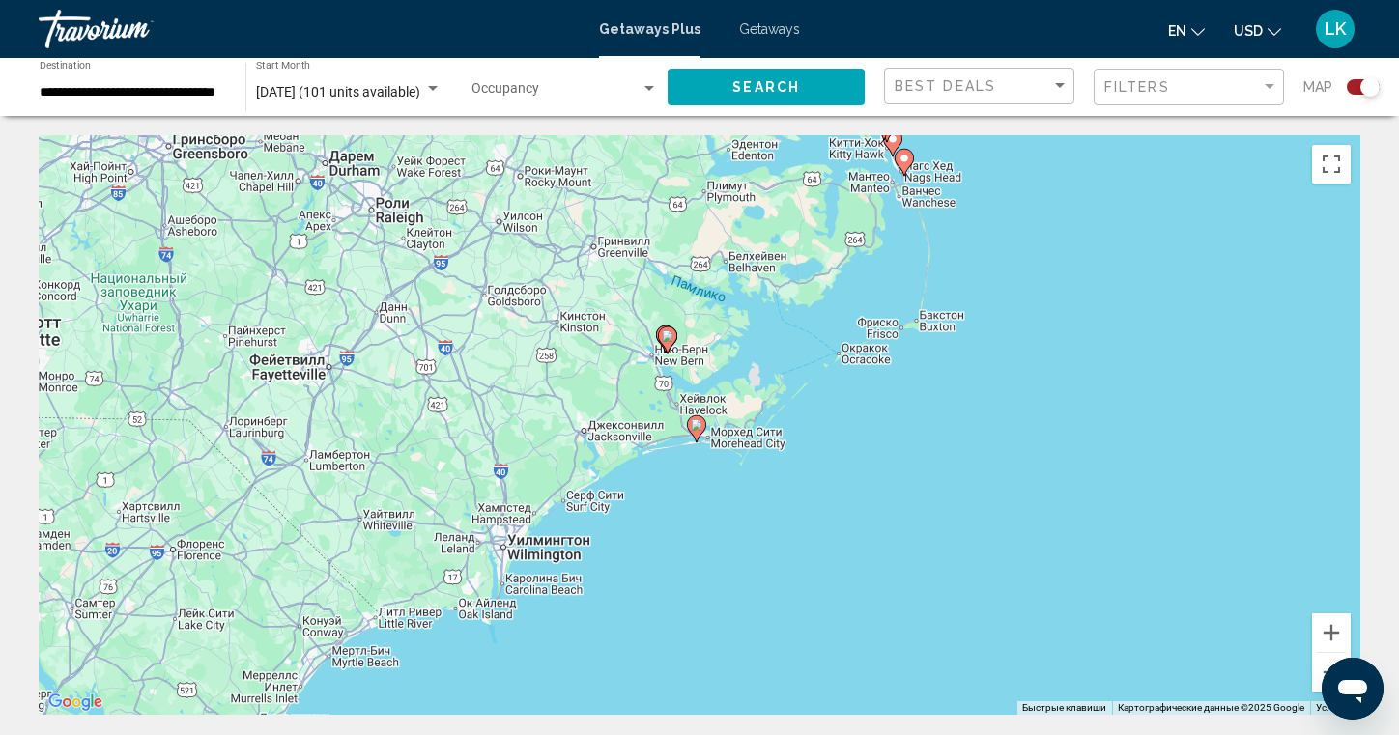
click at [701, 432] on icon "Main content" at bounding box center [696, 428] width 17 height 25
type input "**********"
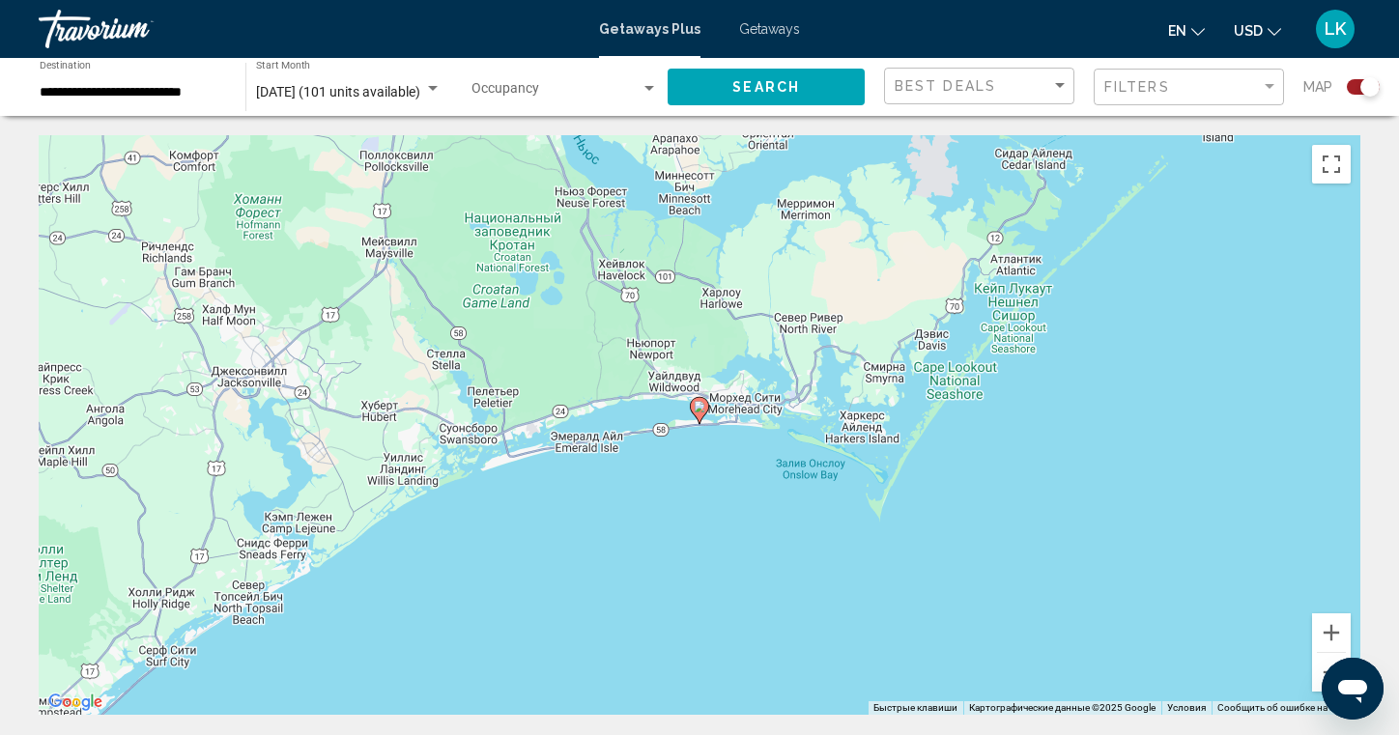
click at [704, 408] on image "Main content" at bounding box center [700, 407] width 12 height 12
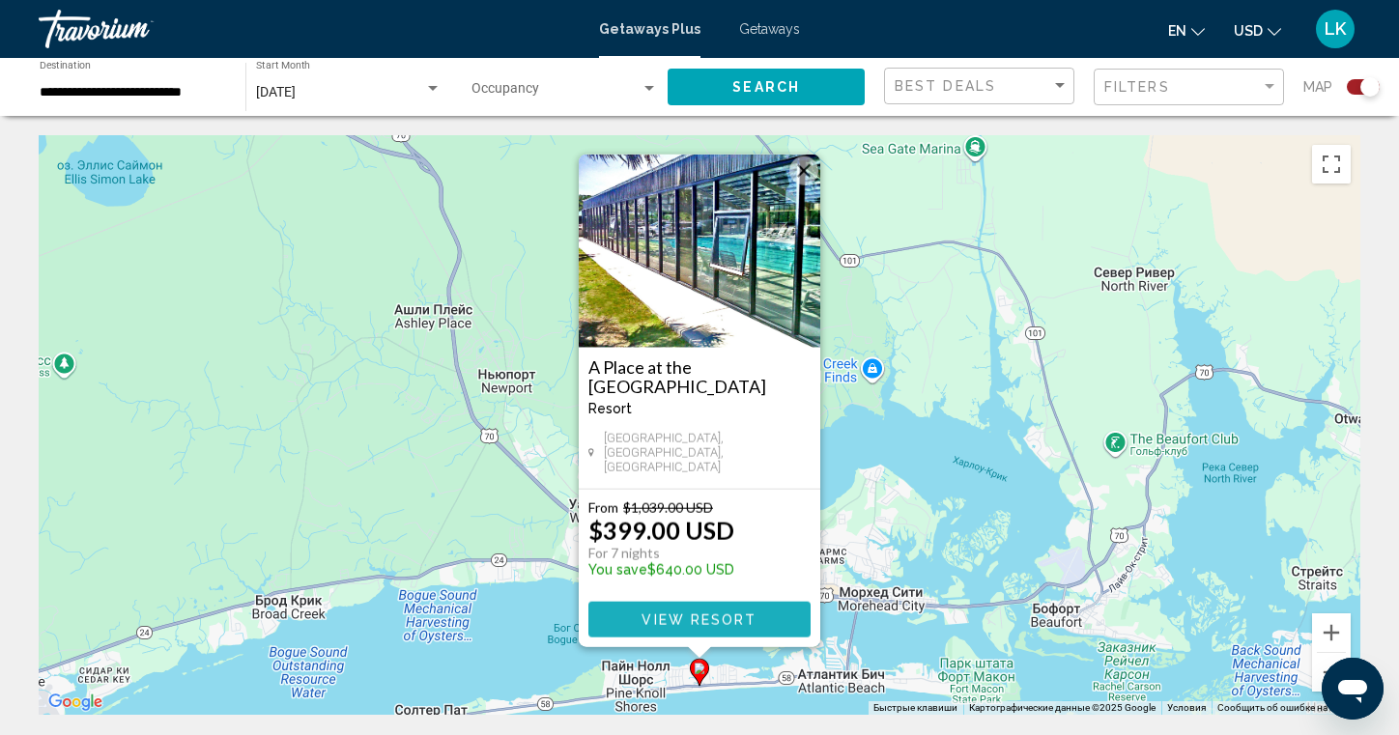
click at [709, 623] on span "View Resort" at bounding box center [699, 620] width 115 height 15
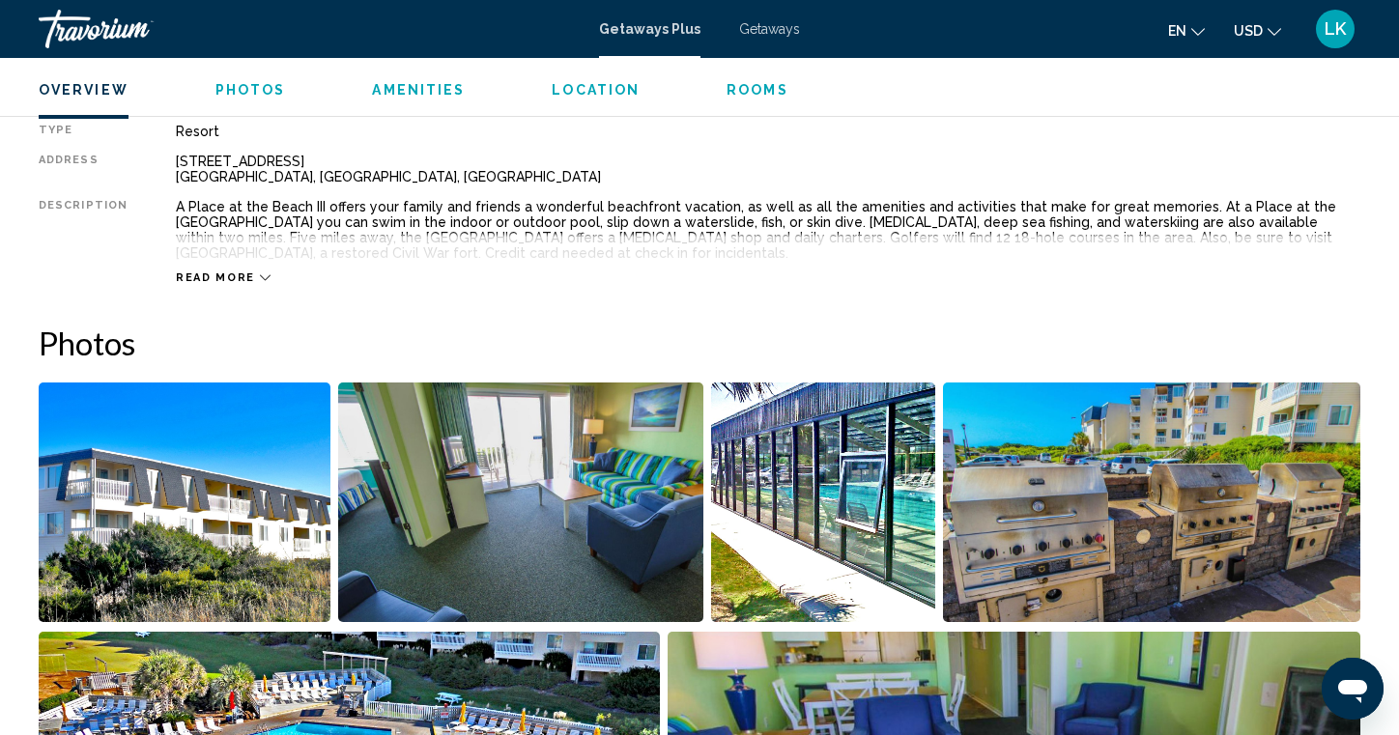
scroll to position [709, 0]
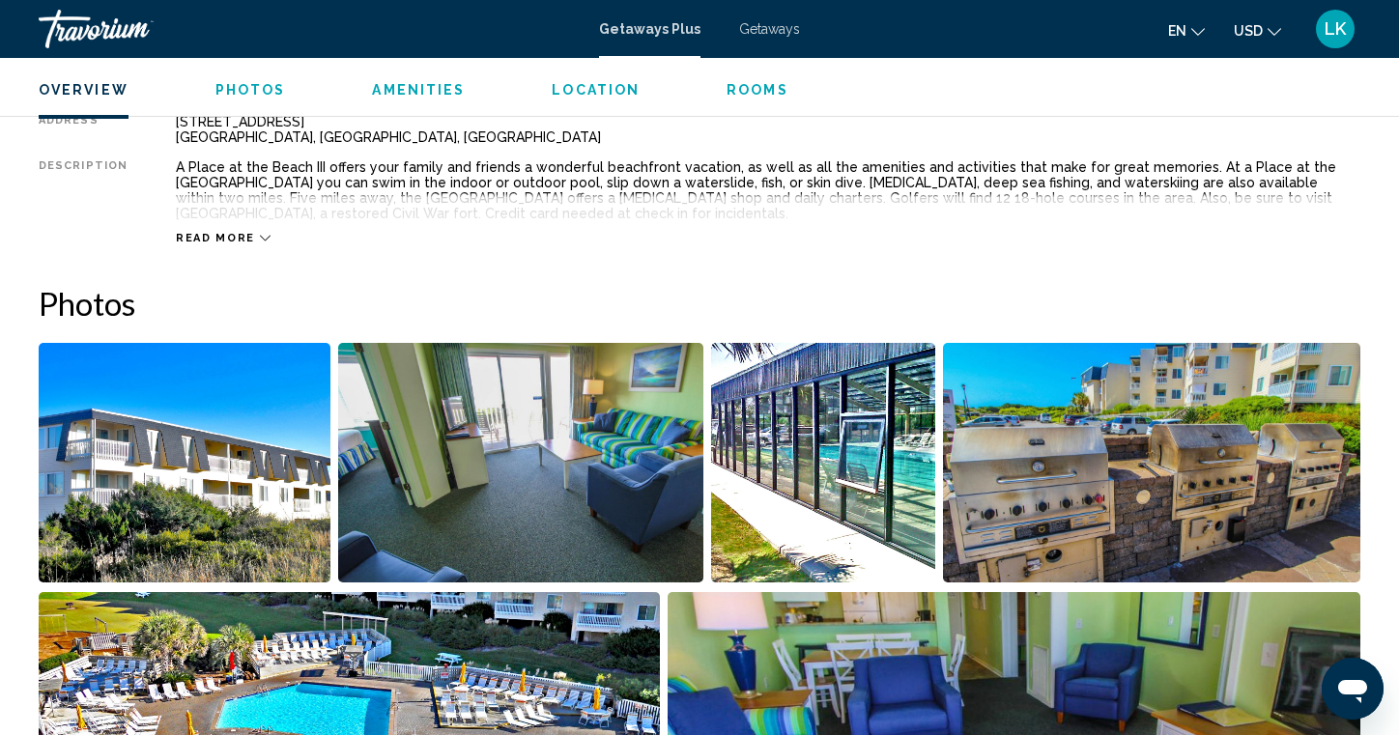
click at [260, 241] on icon "Main content" at bounding box center [265, 238] width 11 height 11
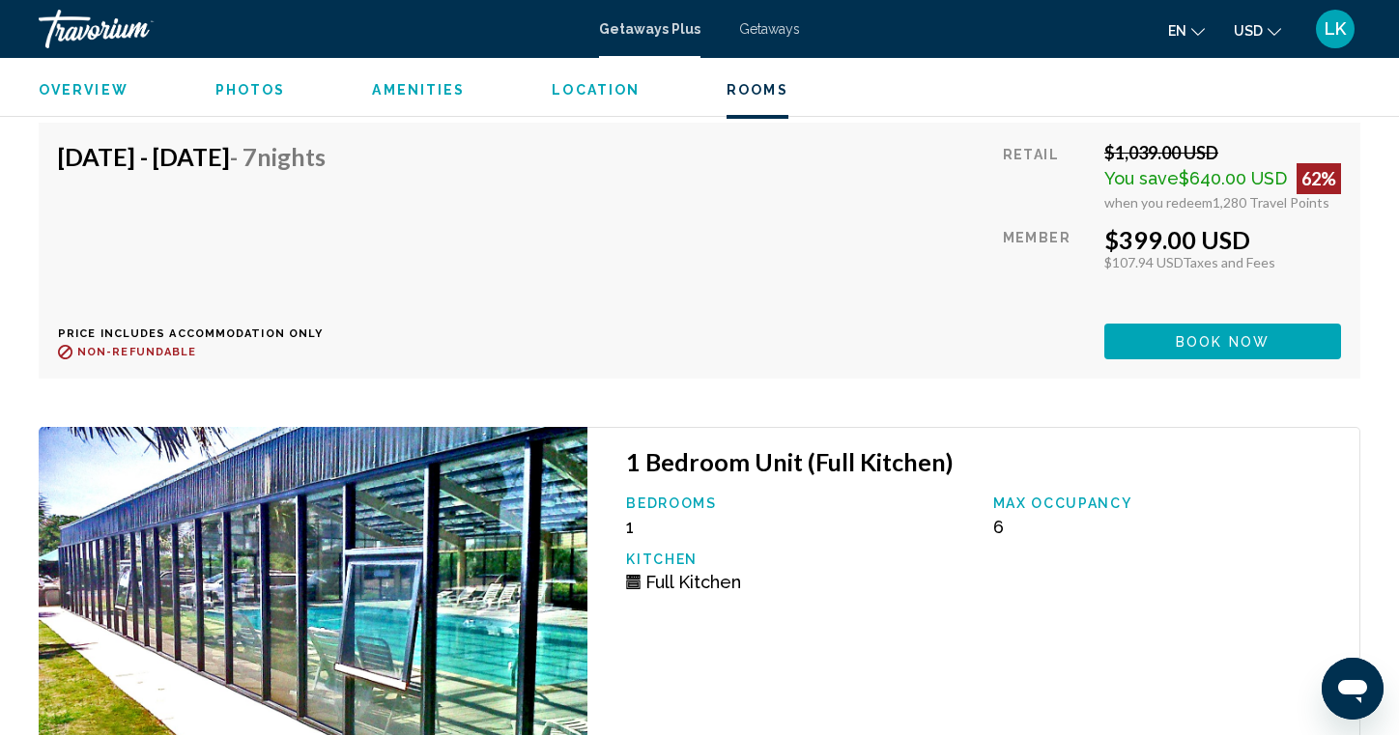
scroll to position [3628, 0]
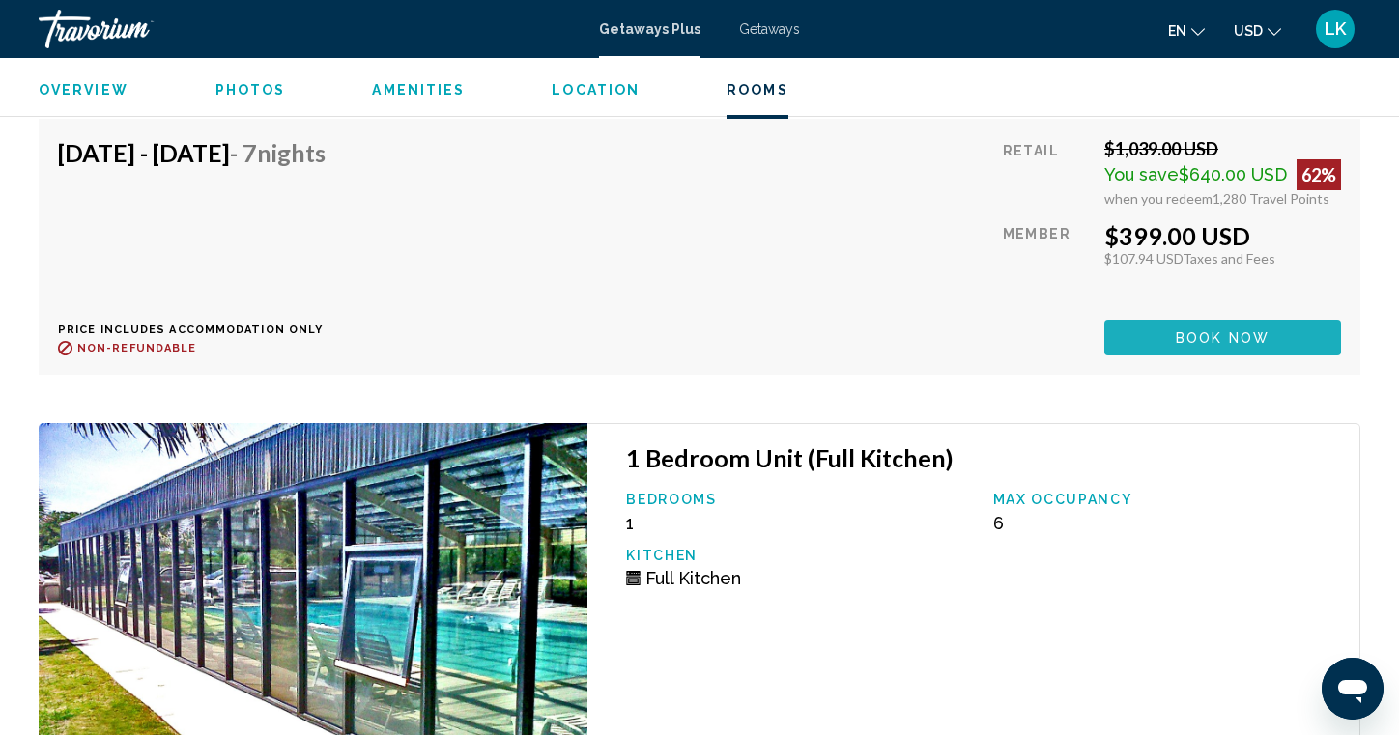
click at [1197, 336] on span "Book now" at bounding box center [1223, 337] width 94 height 15
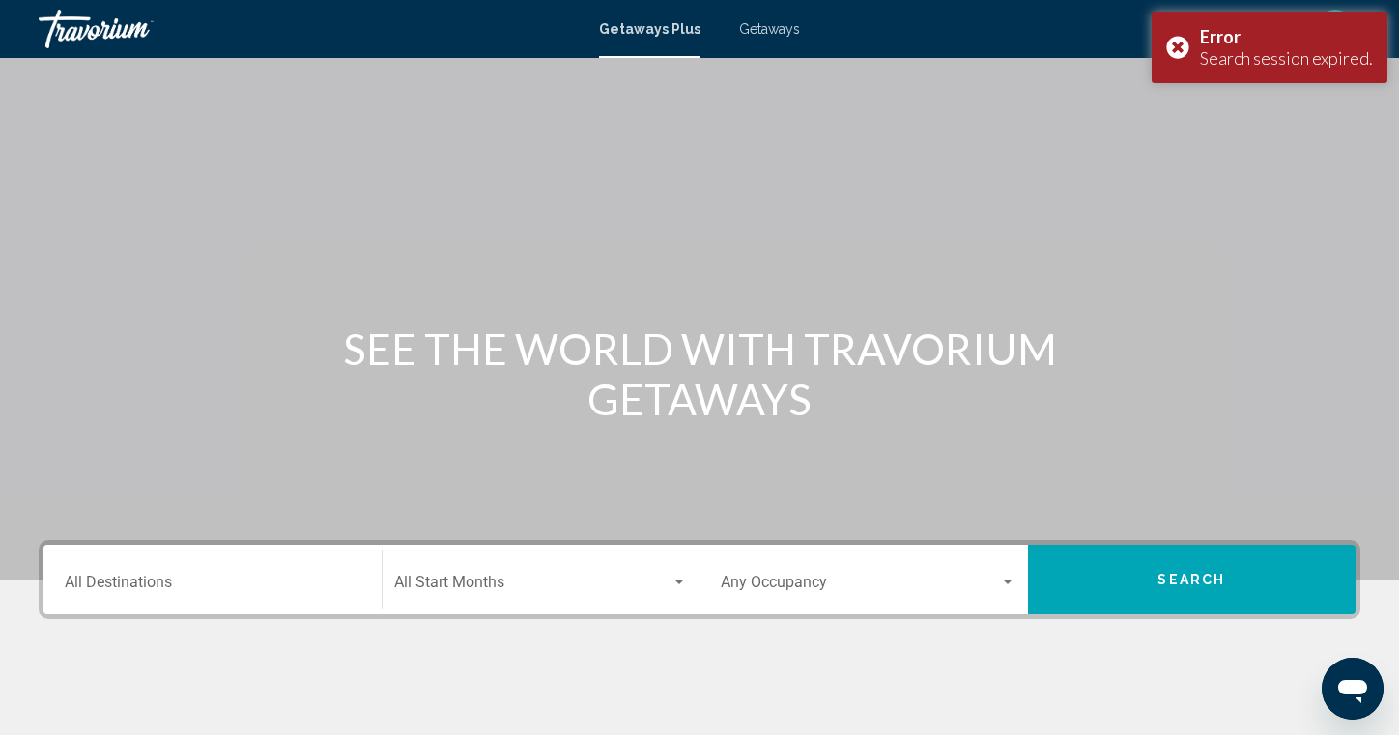
scroll to position [181, 0]
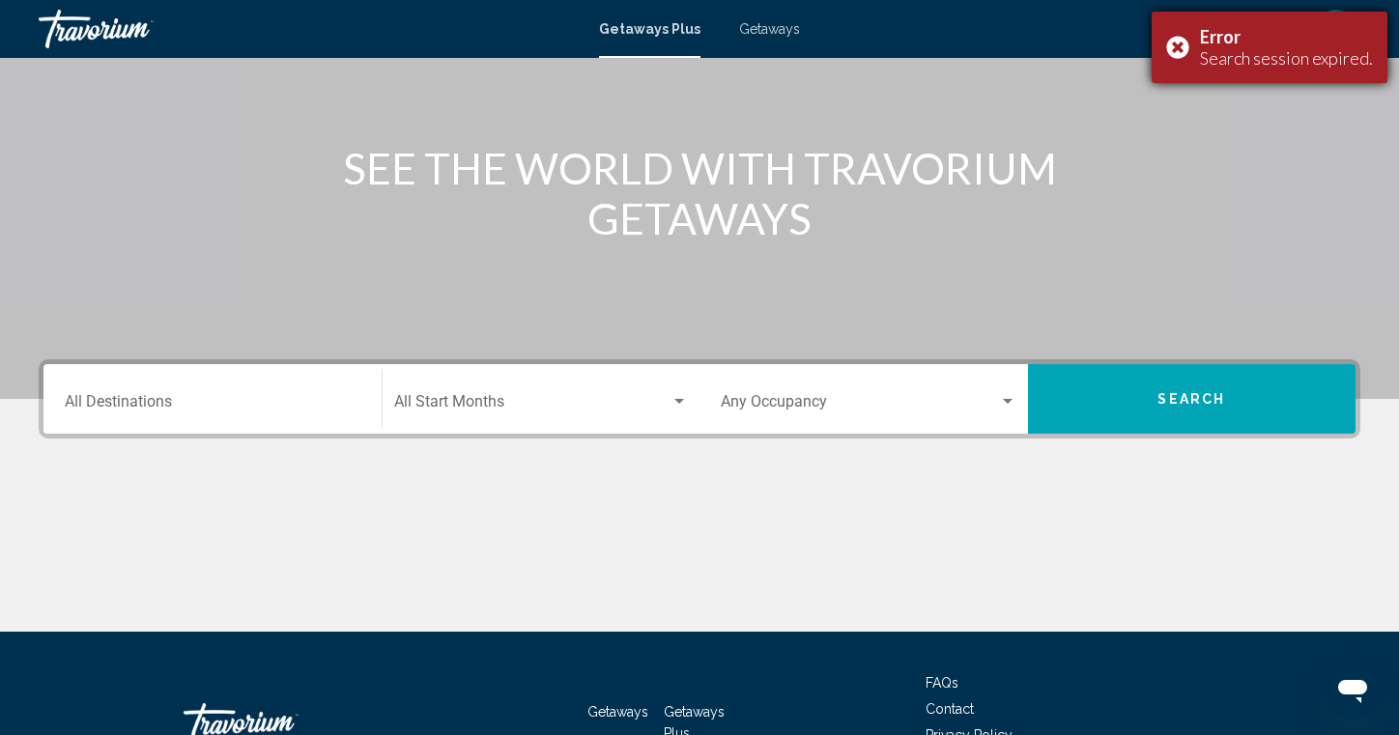
click at [1280, 44] on div "Error" at bounding box center [1286, 36] width 173 height 21
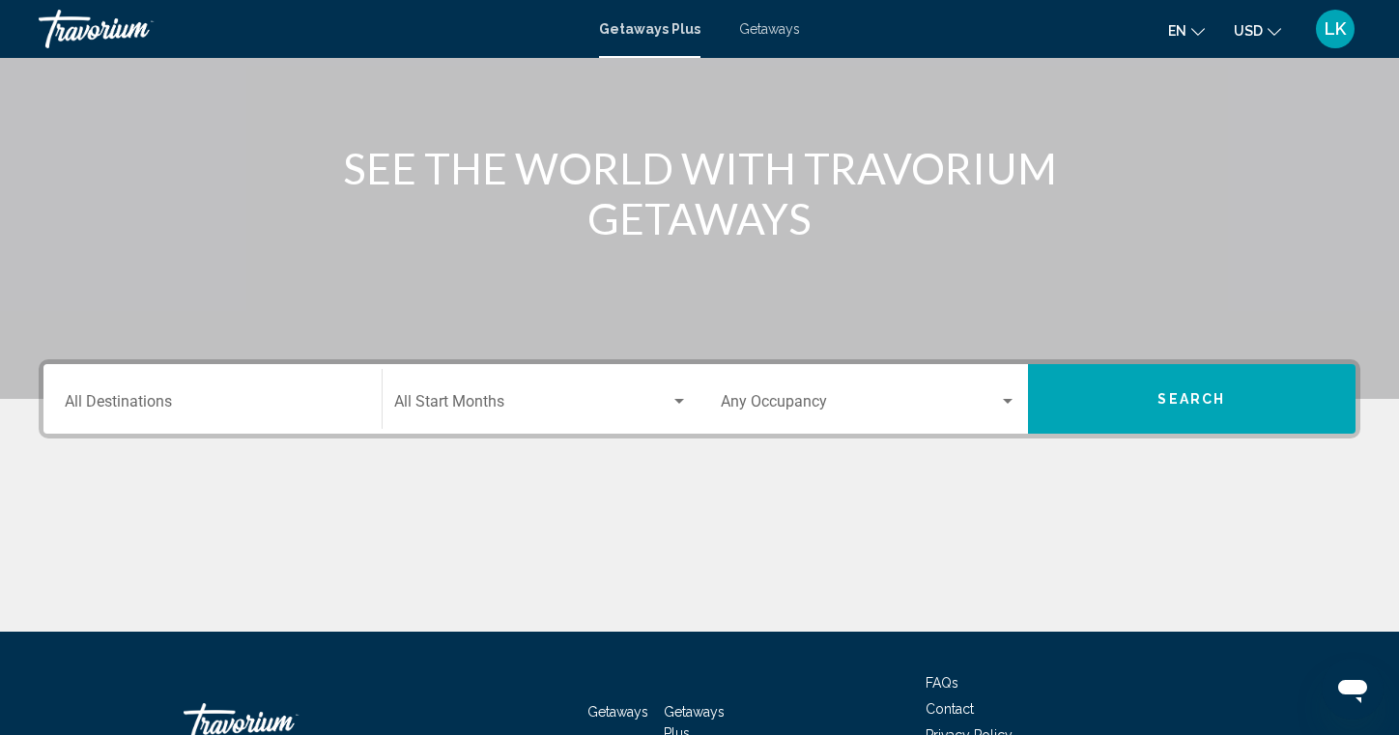
click at [117, 391] on div "Destination All Destinations" at bounding box center [213, 399] width 296 height 61
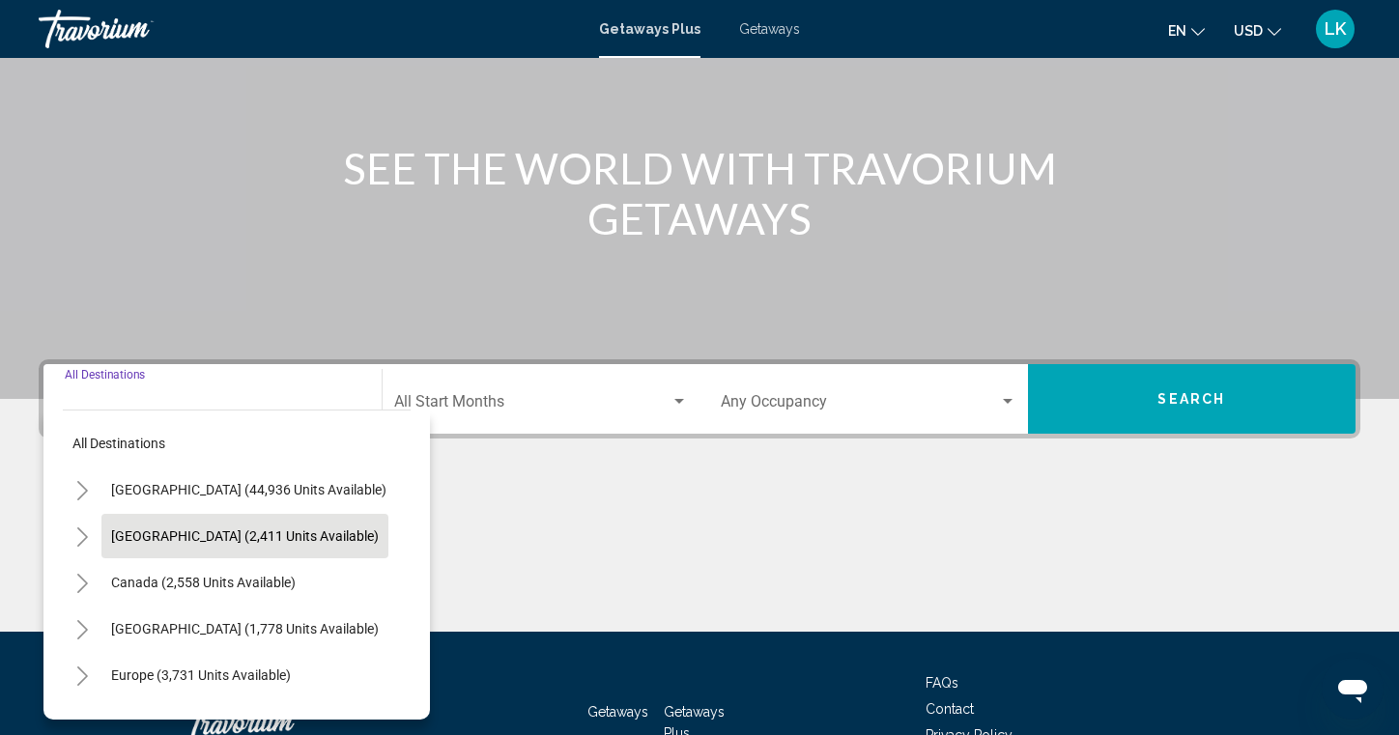
scroll to position [314, 0]
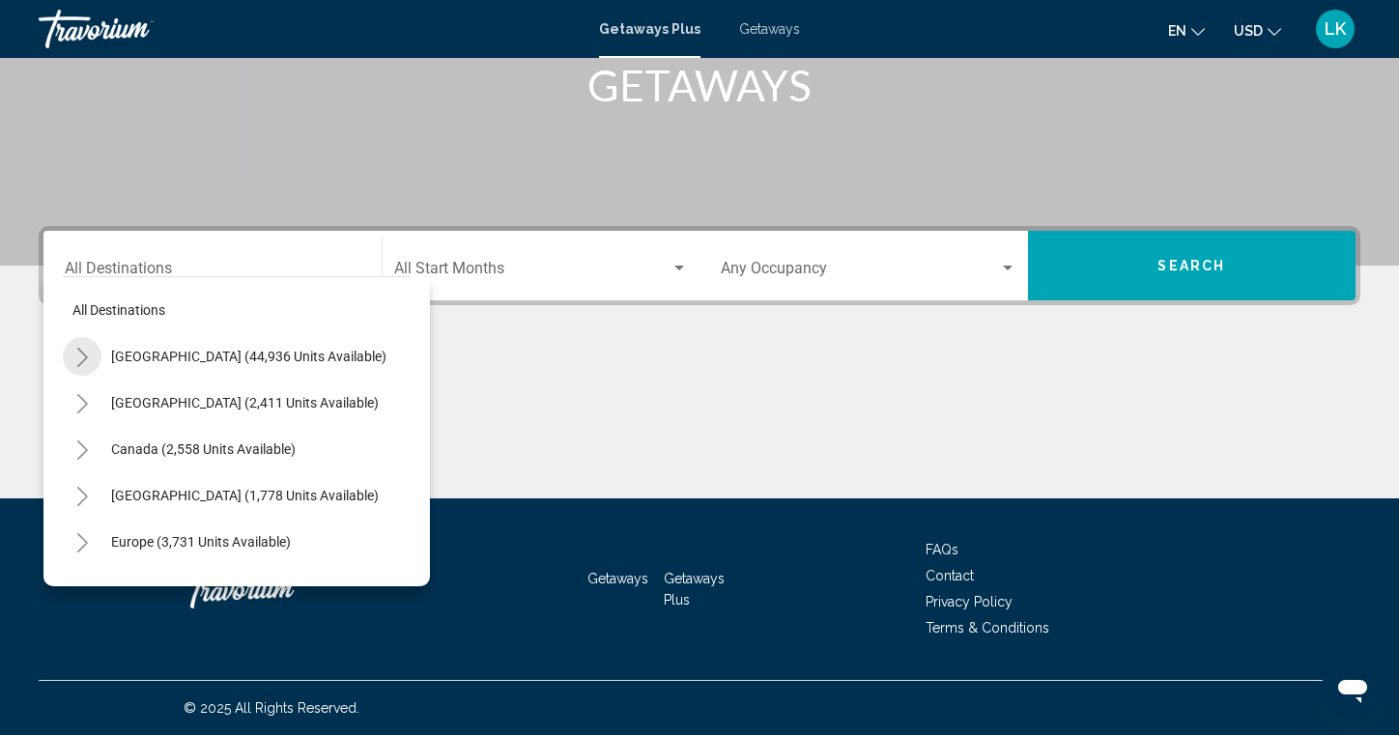
click at [86, 356] on icon "Toggle United States (44,936 units available)" at bounding box center [82, 357] width 14 height 19
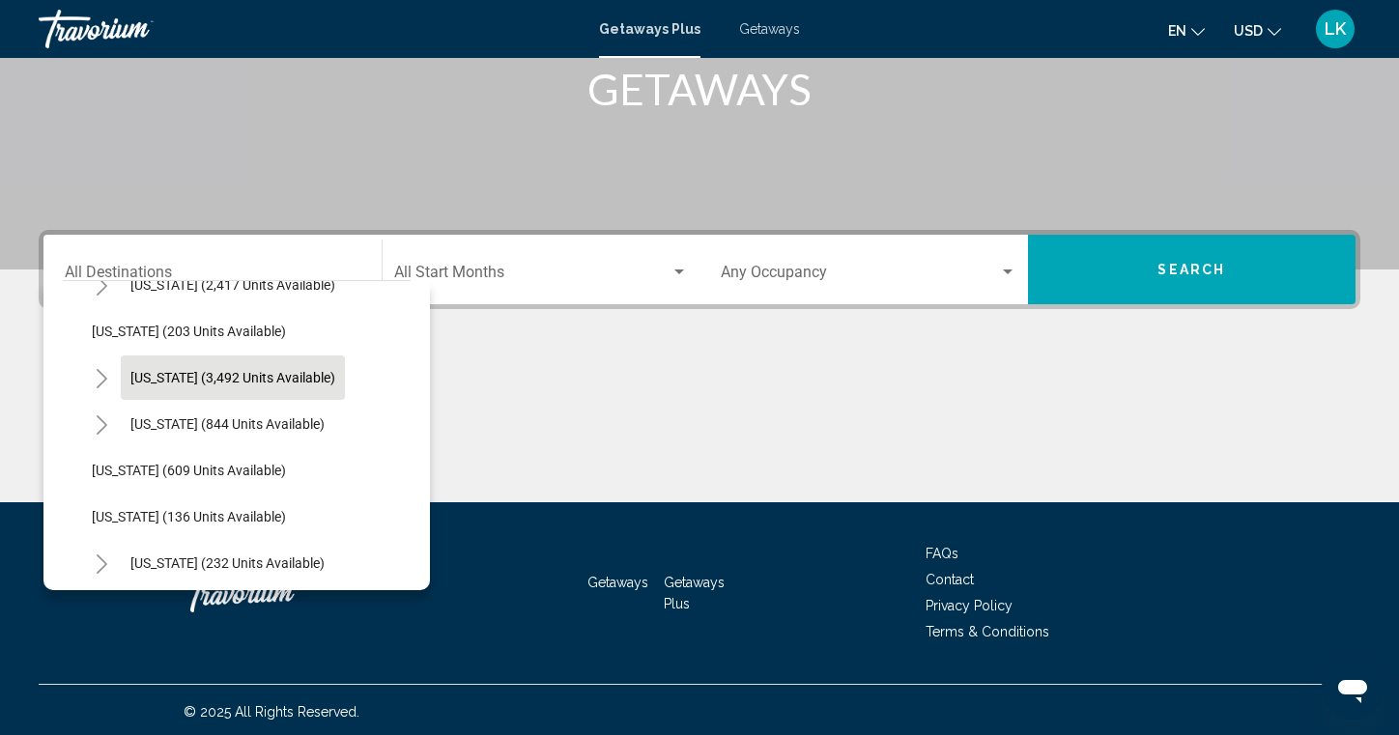
scroll to position [1266, 0]
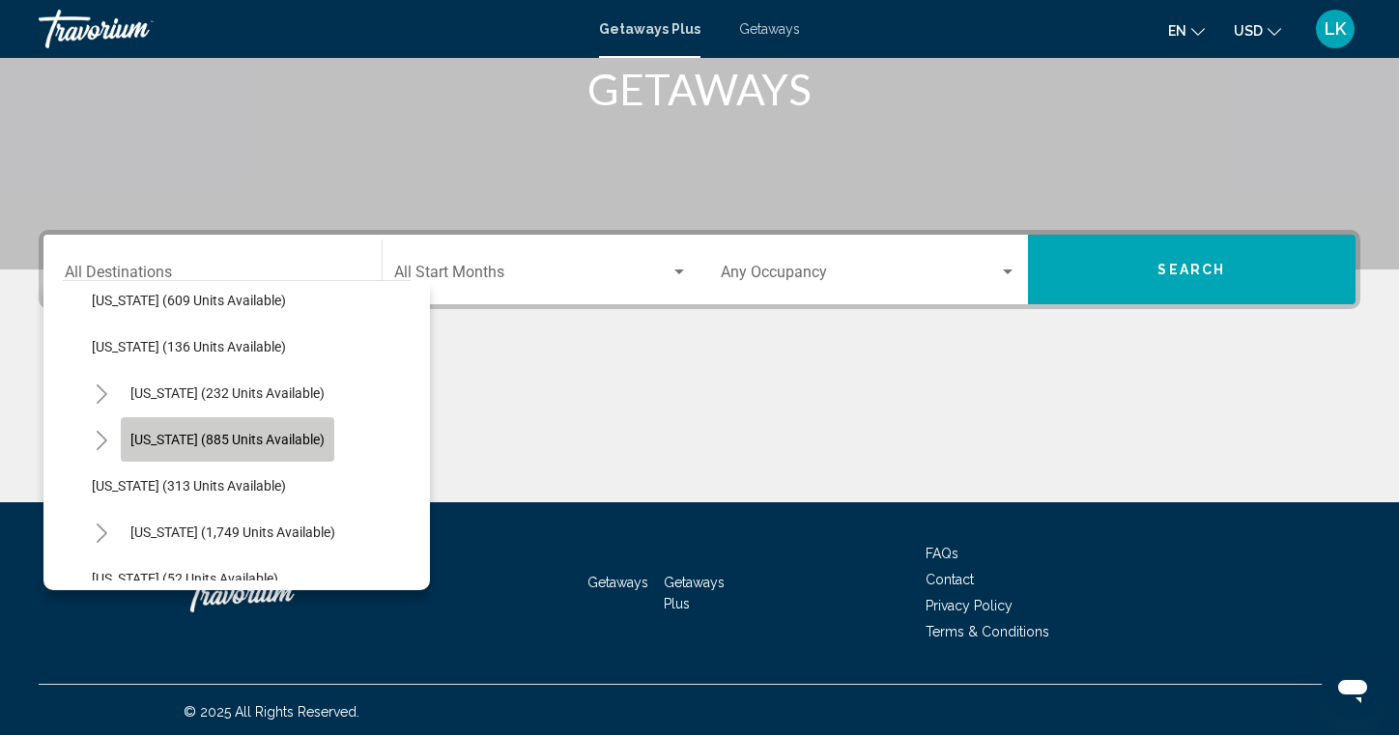
click at [295, 441] on span "[US_STATE] (885 units available)" at bounding box center [227, 439] width 194 height 15
type input "**********"
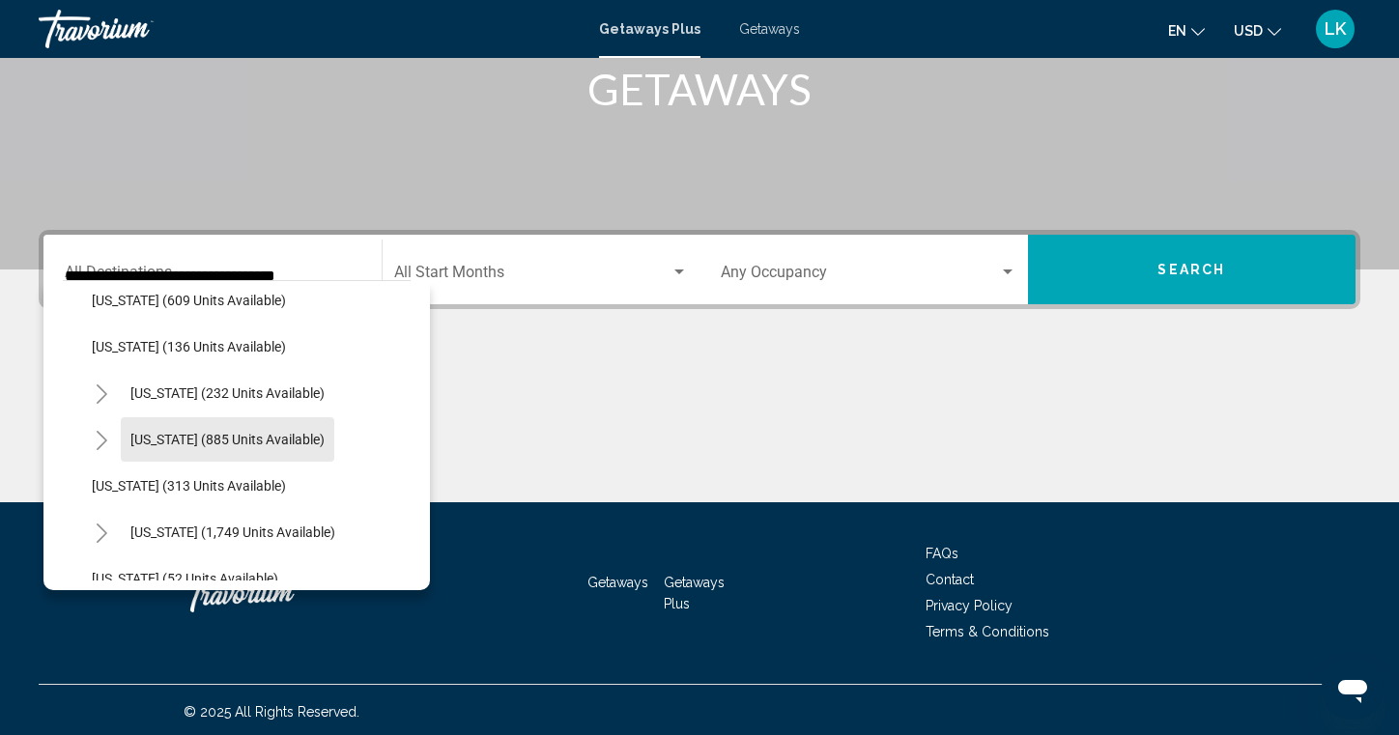
scroll to position [314, 0]
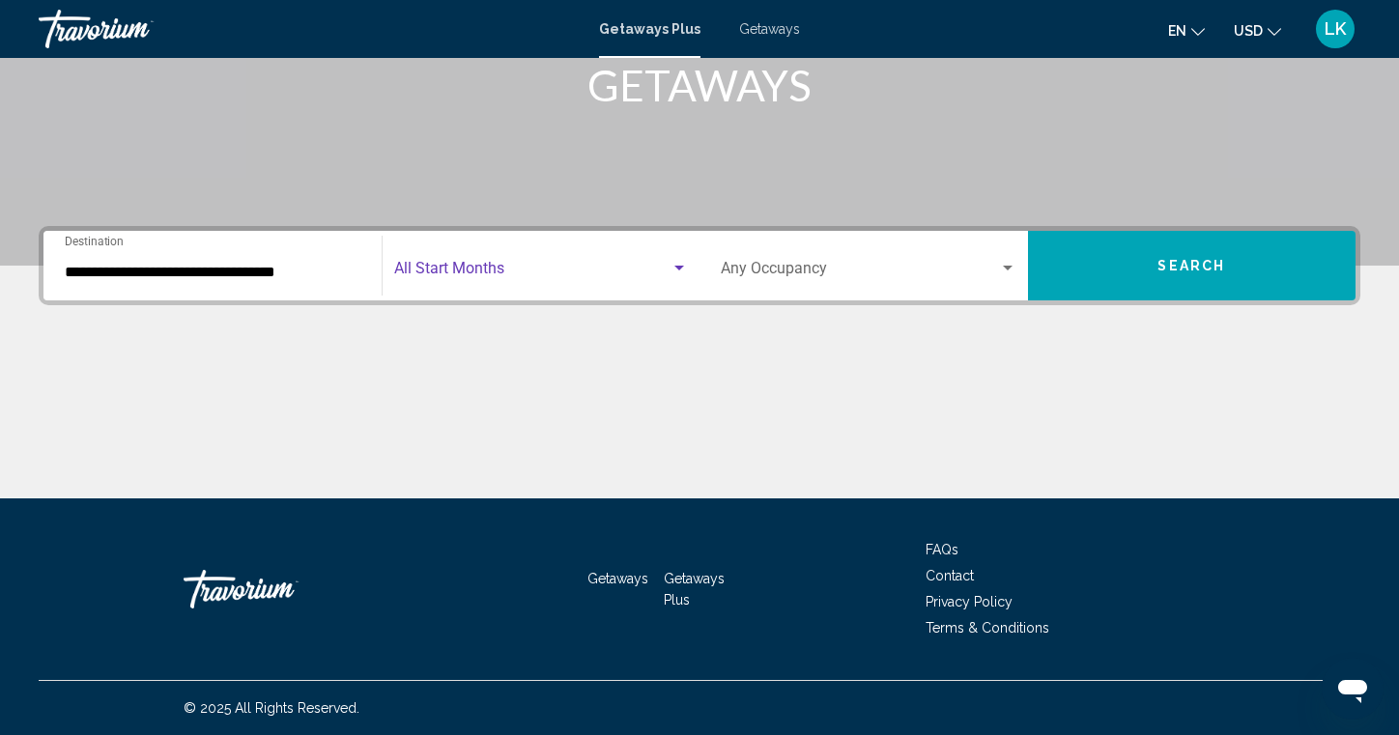
click at [473, 272] on span "Search widget" at bounding box center [532, 272] width 277 height 17
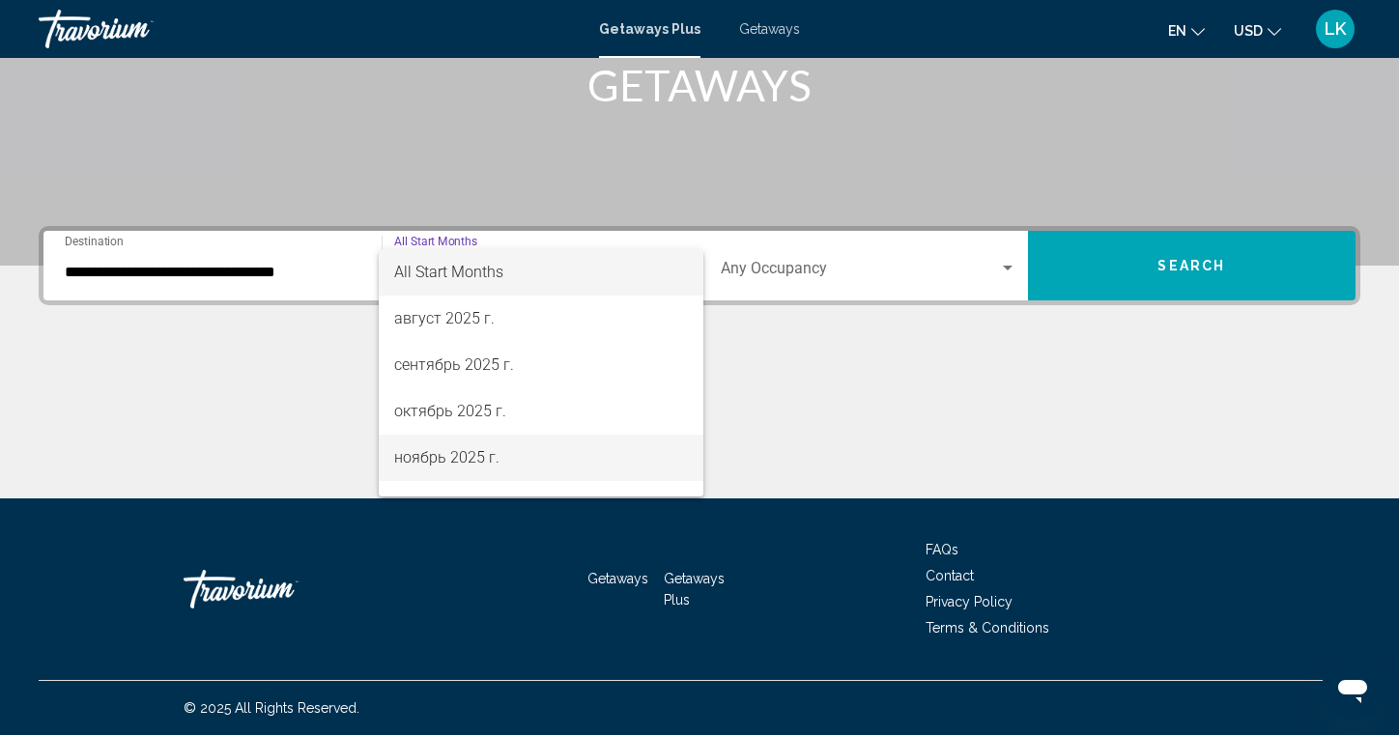
drag, startPoint x: 482, startPoint y: 457, endPoint x: 492, endPoint y: 429, distance: 29.6
click at [484, 454] on span "ноябрь 2025 г." at bounding box center [541, 458] width 295 height 46
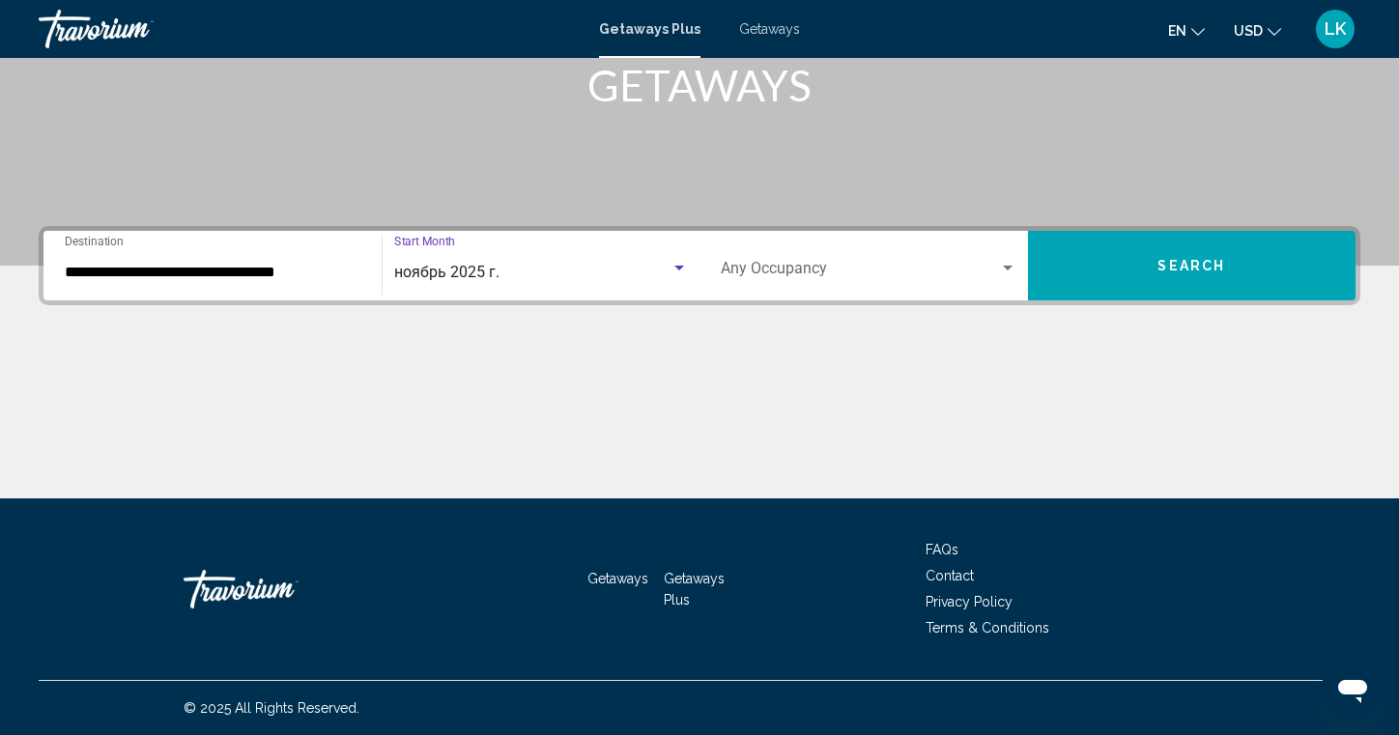
click at [1011, 268] on div "Search widget" at bounding box center [1008, 268] width 10 height 5
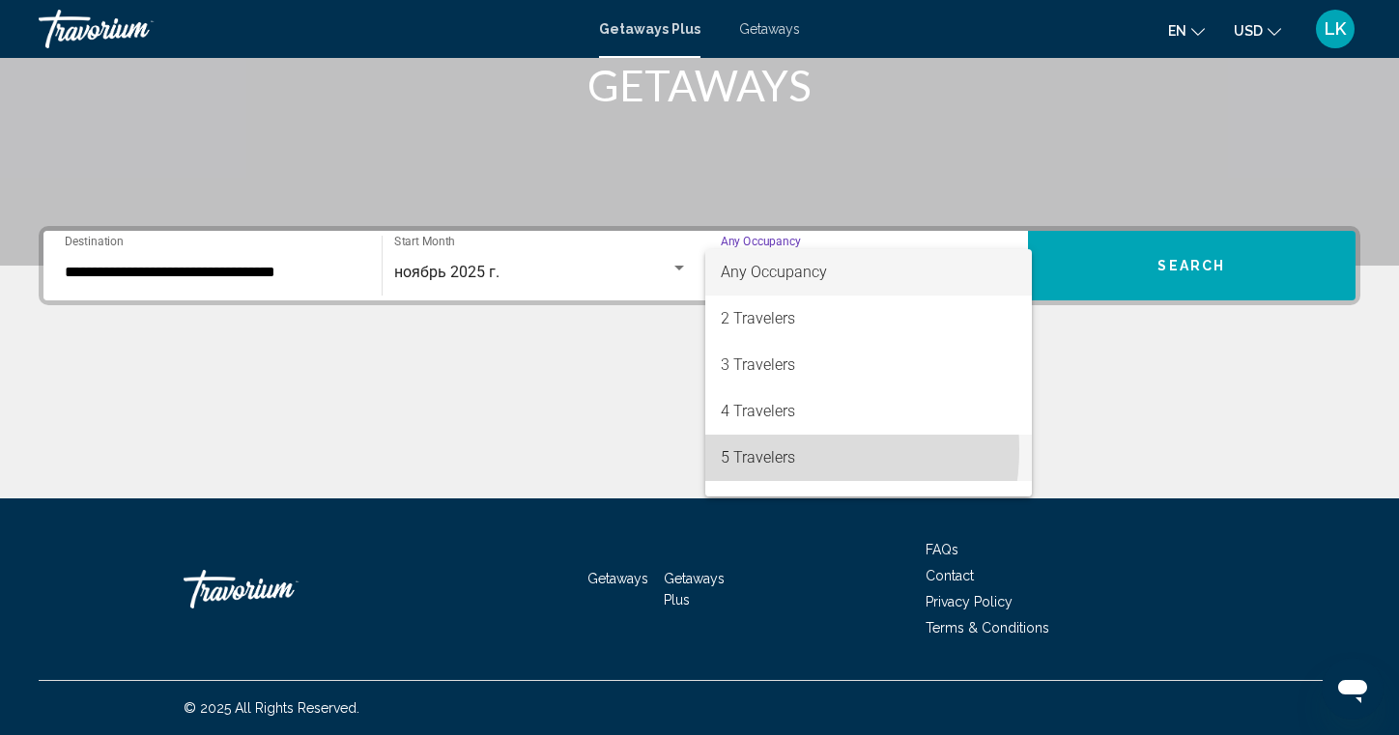
drag, startPoint x: 774, startPoint y: 449, endPoint x: 803, endPoint y: 433, distance: 33.3
click at [774, 449] on span "5 Travelers" at bounding box center [869, 458] width 296 height 46
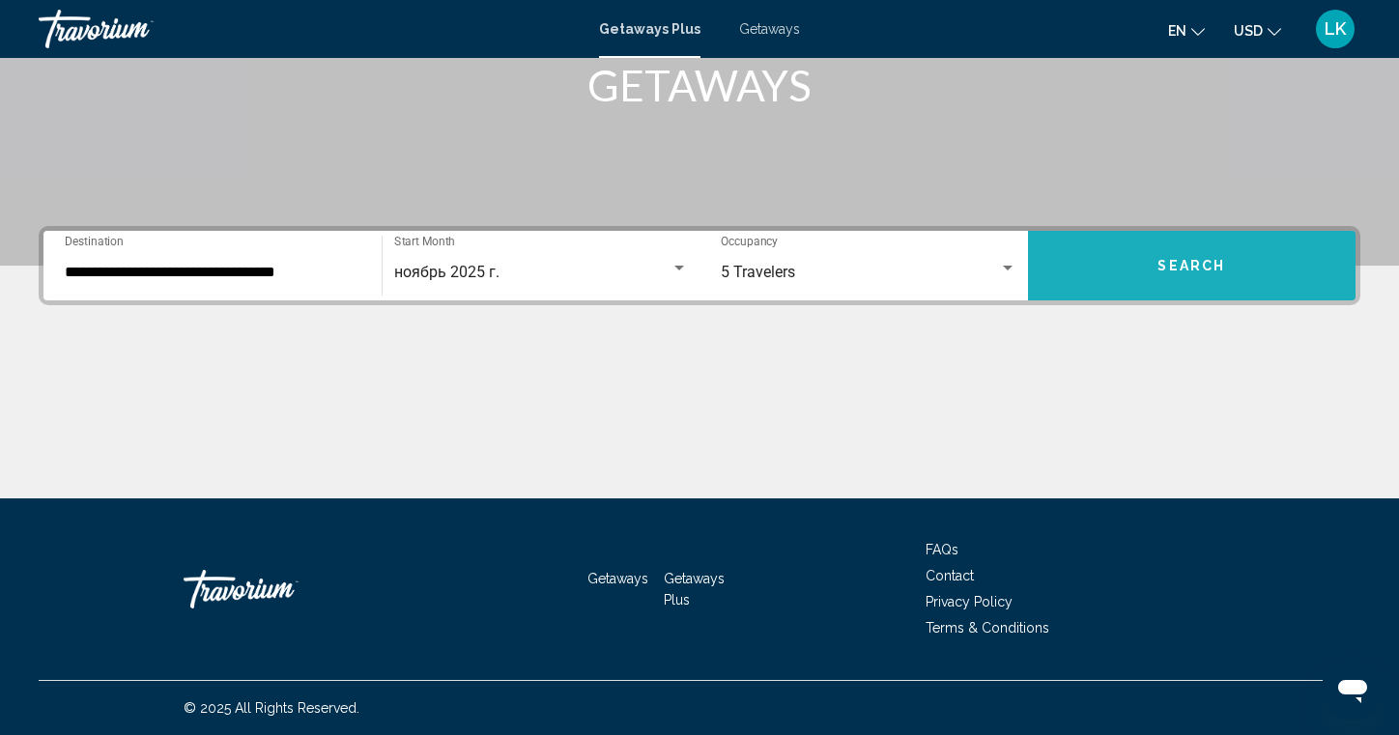
click at [1187, 260] on span "Search" at bounding box center [1192, 266] width 68 height 15
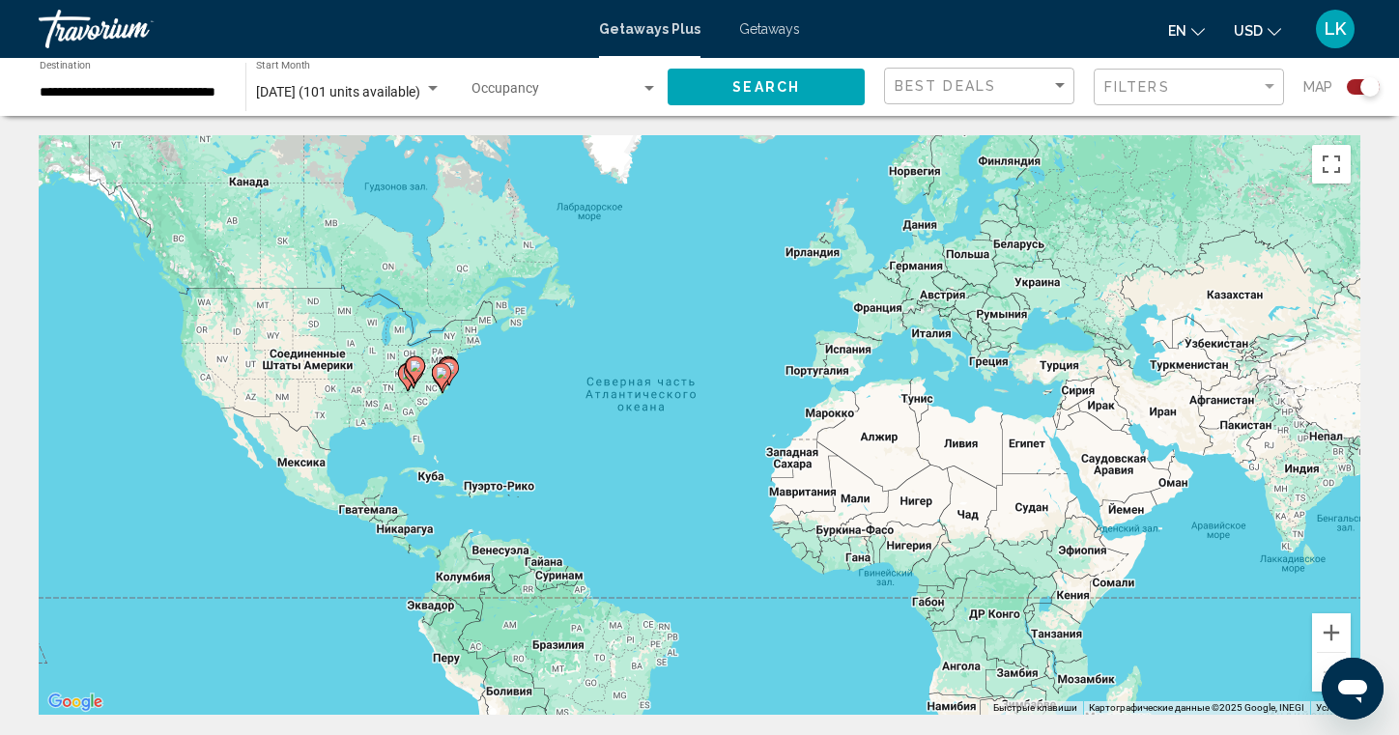
click at [447, 376] on icon "Main content" at bounding box center [441, 376] width 17 height 25
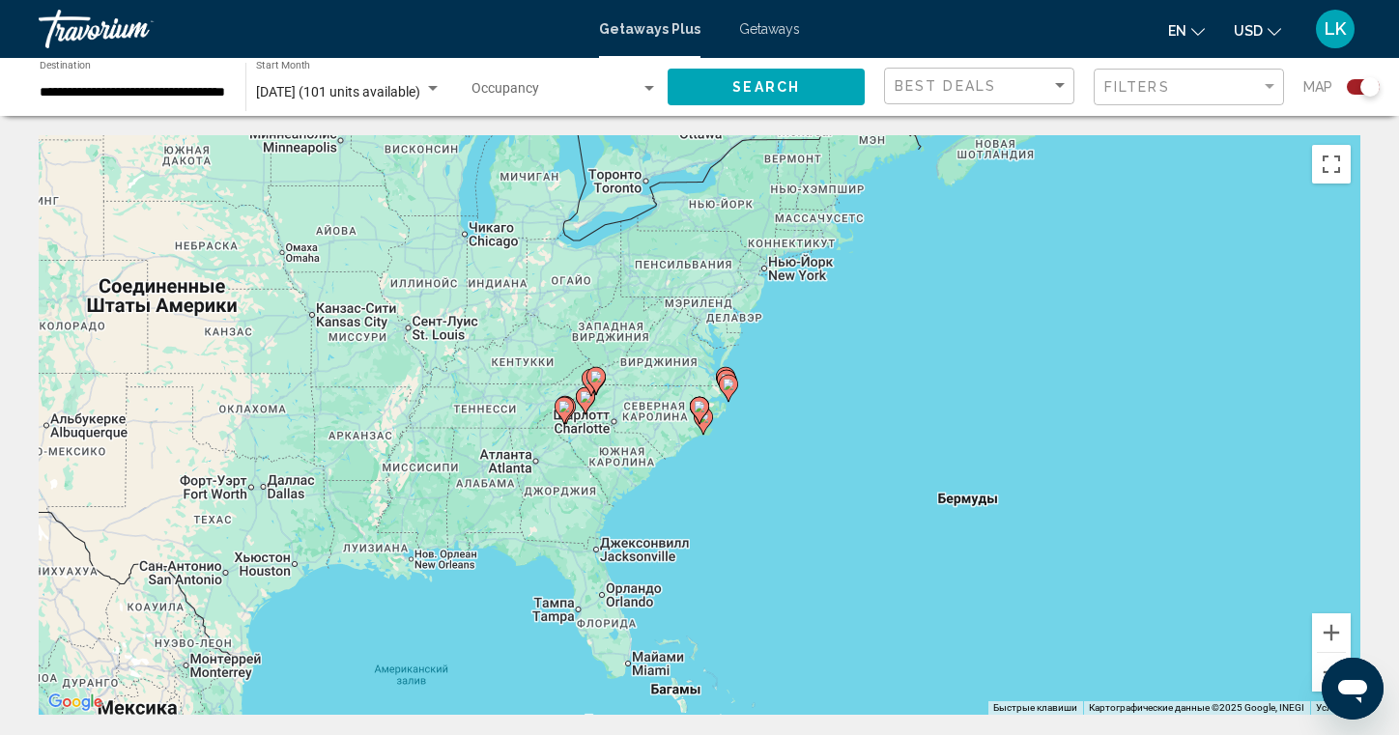
click at [702, 419] on icon "Main content" at bounding box center [699, 410] width 19 height 27
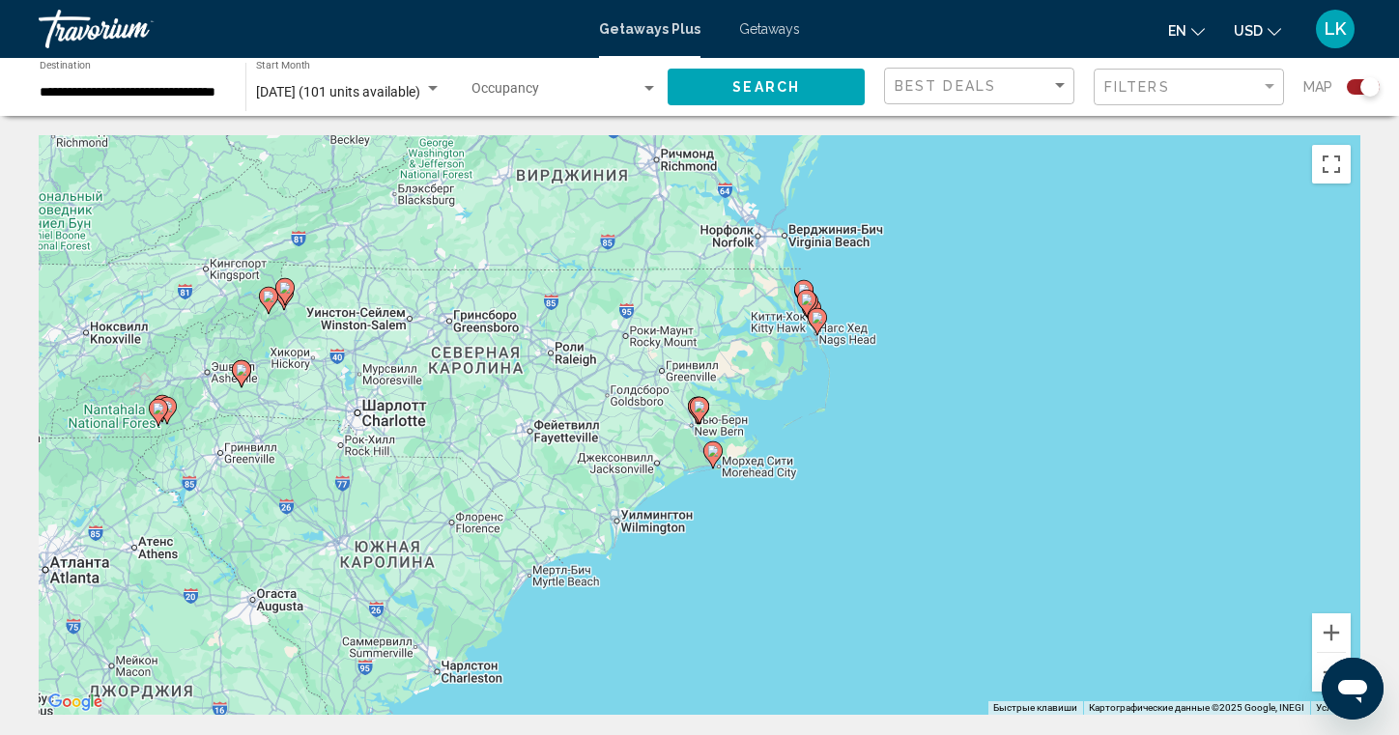
click at [718, 449] on image "Main content" at bounding box center [713, 451] width 12 height 12
type input "**********"
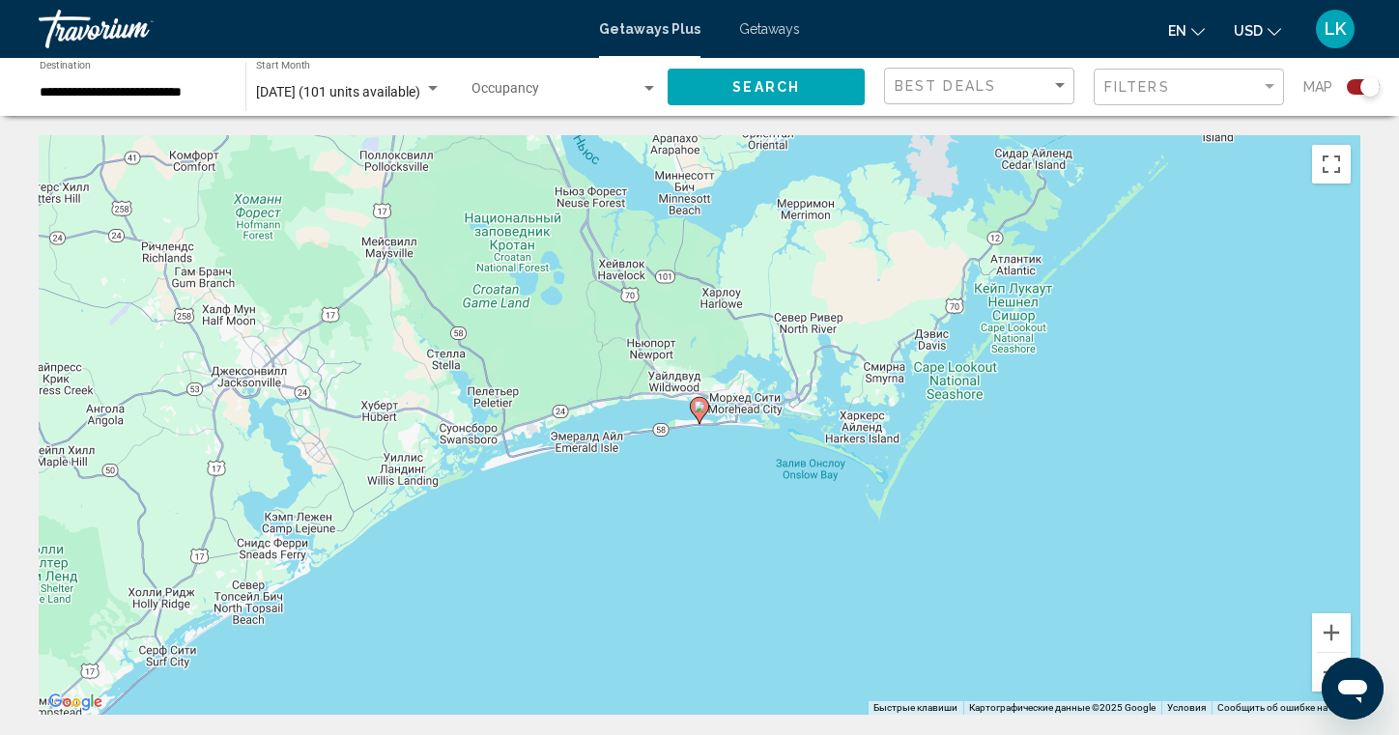
click at [709, 429] on div "Для навигации используйте клавиши со стрелками. Чтобы активировать перетаскиван…" at bounding box center [700, 425] width 1322 height 580
click at [710, 422] on div "Чтобы активировать перетаскивание с помощью клавиатуры, нажмите Alt + Ввод. Пос…" at bounding box center [700, 425] width 1322 height 580
click at [713, 423] on div "Чтобы активировать перетаскивание с помощью клавиатуры, нажмите Alt + Ввод. Пос…" at bounding box center [700, 425] width 1322 height 580
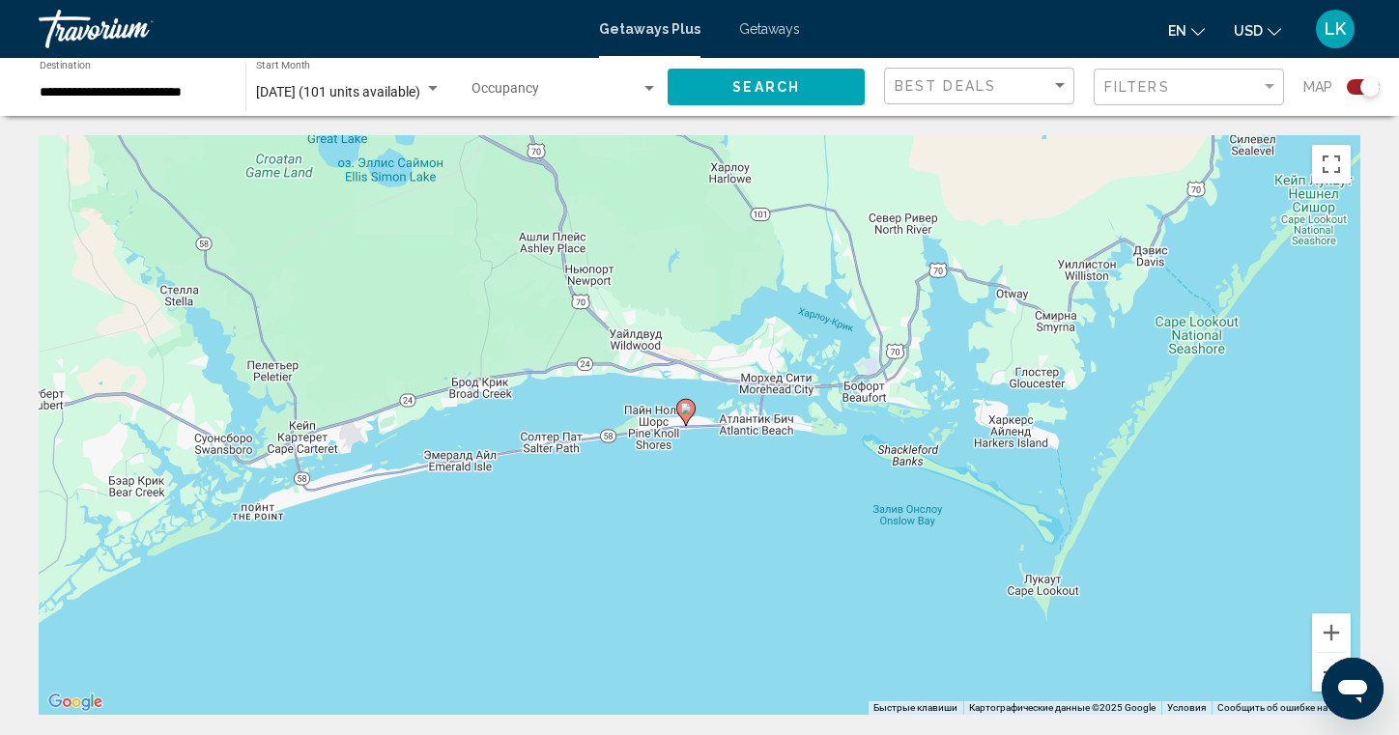
click at [694, 431] on div "Чтобы активировать перетаскивание с помощью клавиатуры, нажмите Alt + Ввод. Пос…" at bounding box center [700, 425] width 1322 height 580
click at [697, 431] on div "Чтобы активировать перетаскивание с помощью клавиатуры, нажмите Alt + Ввод. Пос…" at bounding box center [700, 425] width 1322 height 580
click at [698, 451] on div "Чтобы активировать перетаскивание с помощью клавиатуры, нажмите Alt + Ввод. Пос…" at bounding box center [700, 425] width 1322 height 580
click at [1325, 665] on button "Уменьшить" at bounding box center [1331, 672] width 39 height 39
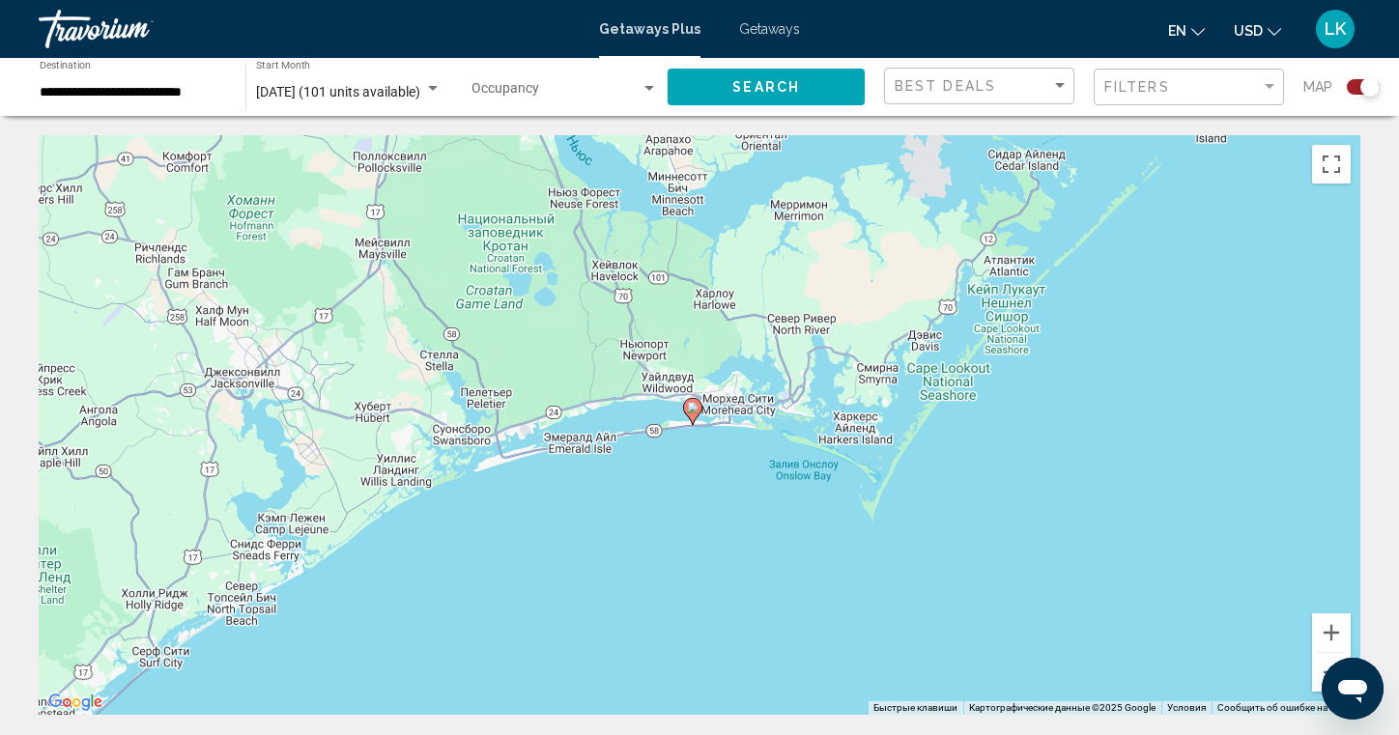
click at [1354, 82] on div "Search widget" at bounding box center [1363, 86] width 33 height 15
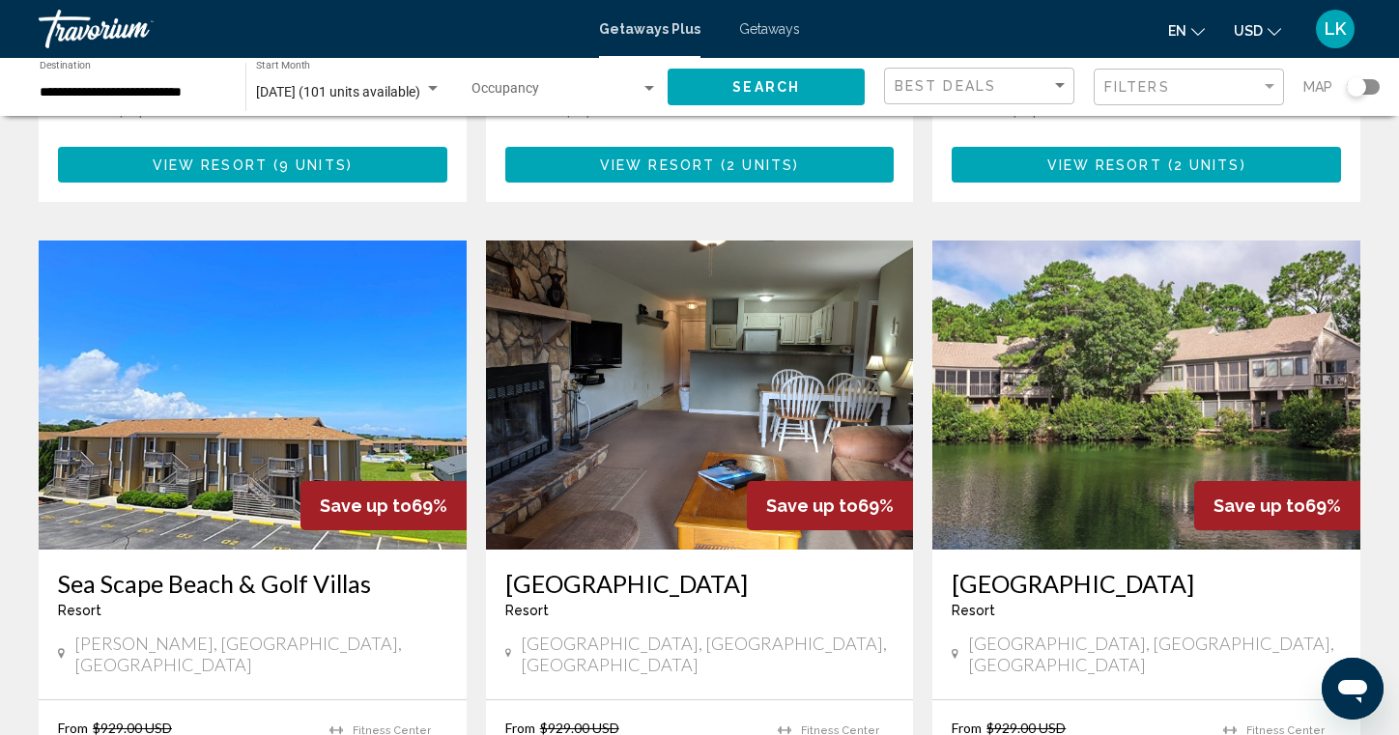
scroll to position [744, 0]
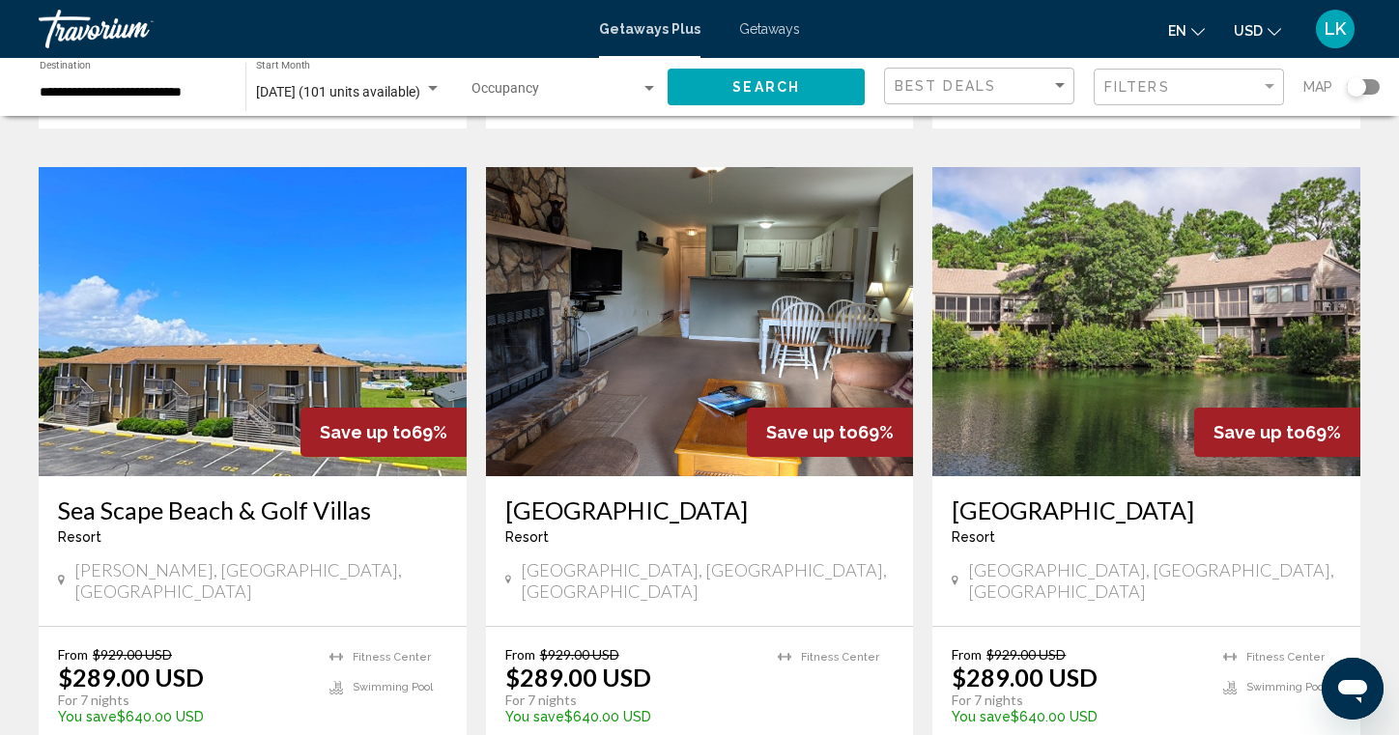
click at [1051, 300] on img "Main content" at bounding box center [1147, 321] width 428 height 309
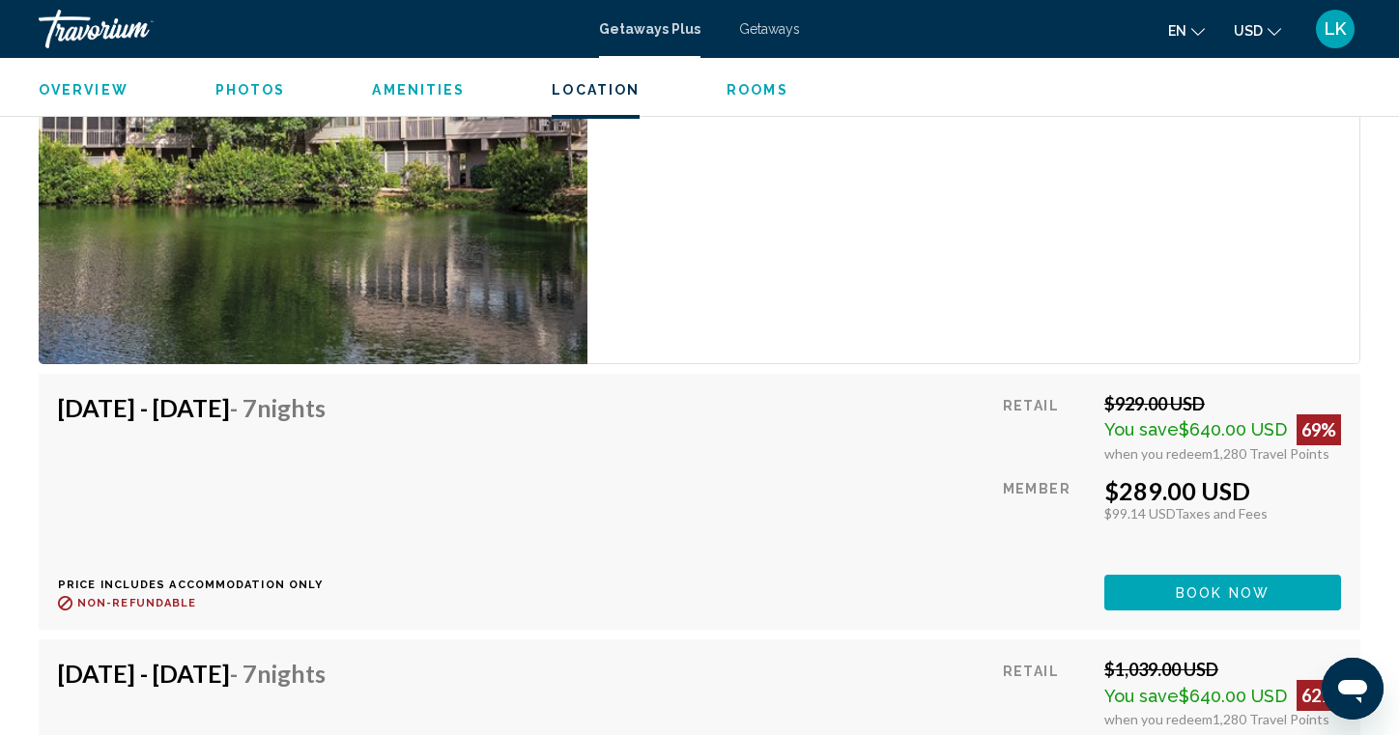
scroll to position [3378, 0]
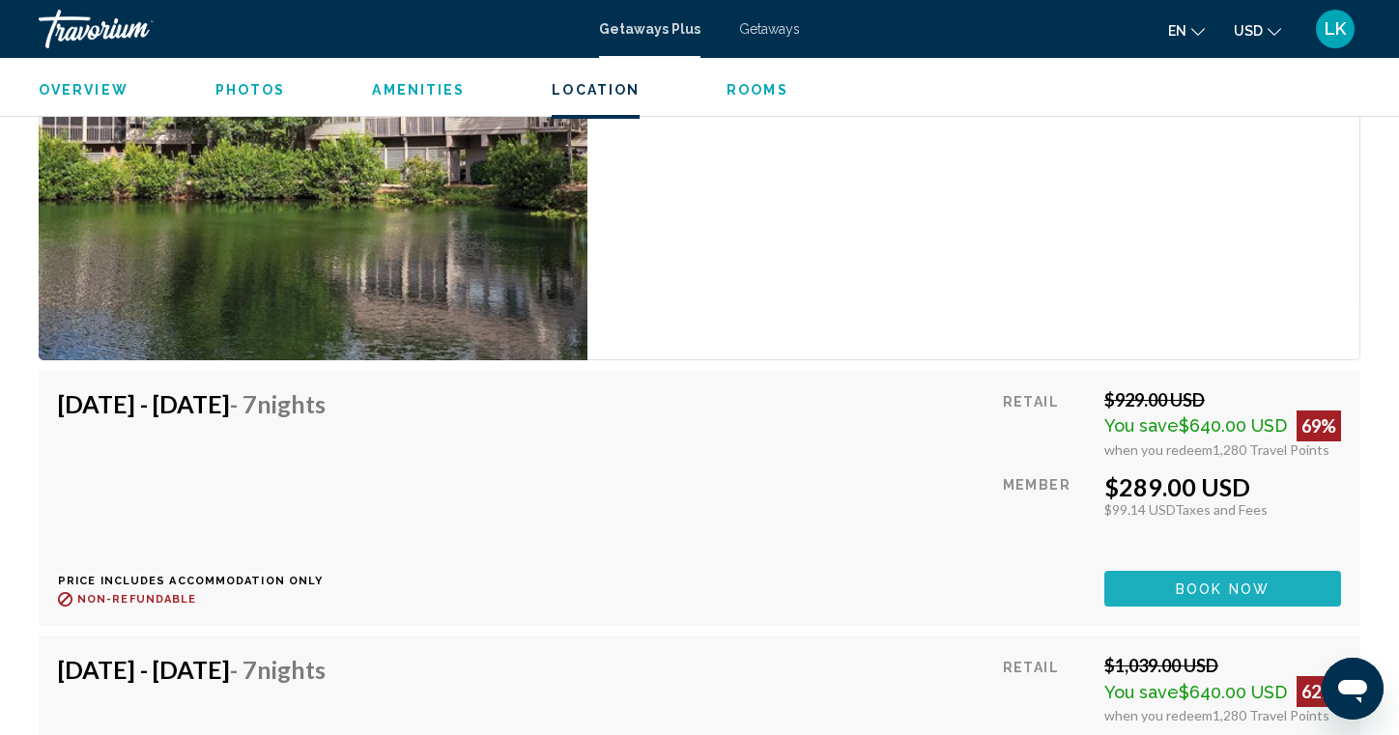
click at [1167, 571] on button "Book now" at bounding box center [1223, 589] width 237 height 36
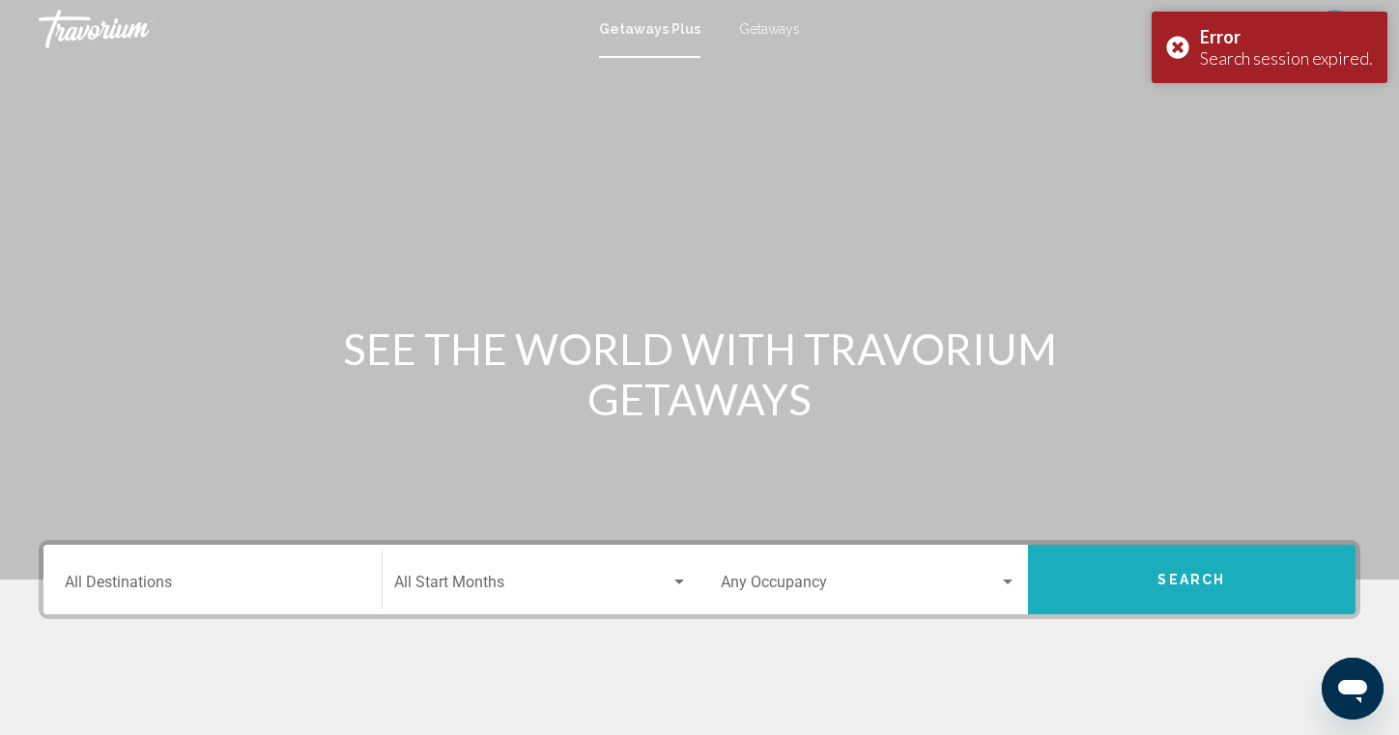
click at [1113, 585] on button "Search" at bounding box center [1192, 580] width 329 height 70
